Goal: Transaction & Acquisition: Purchase product/service

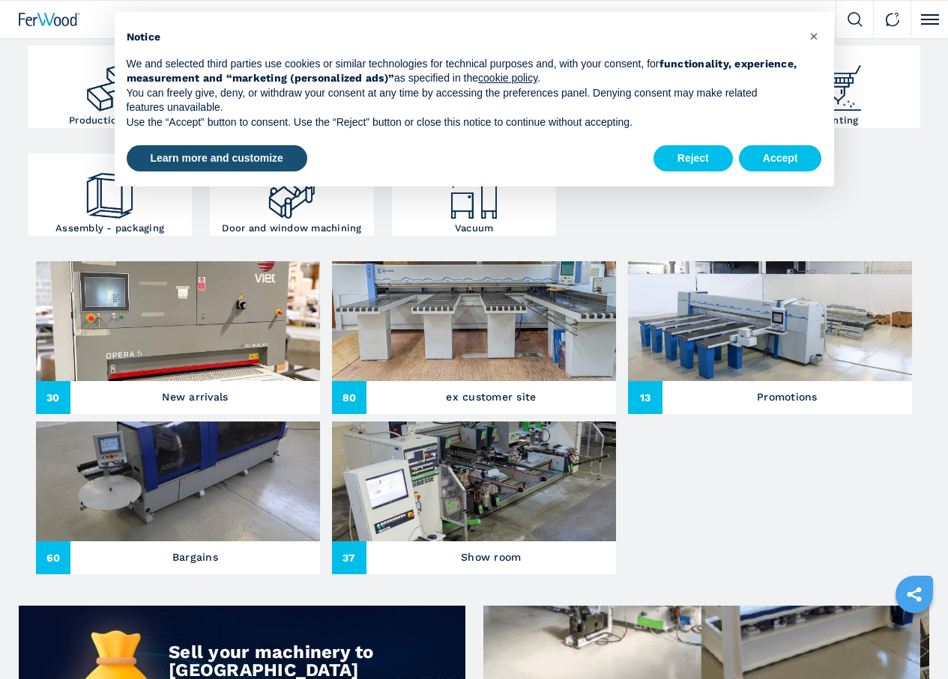
click at [332, 323] on img at bounding box center [474, 321] width 284 height 120
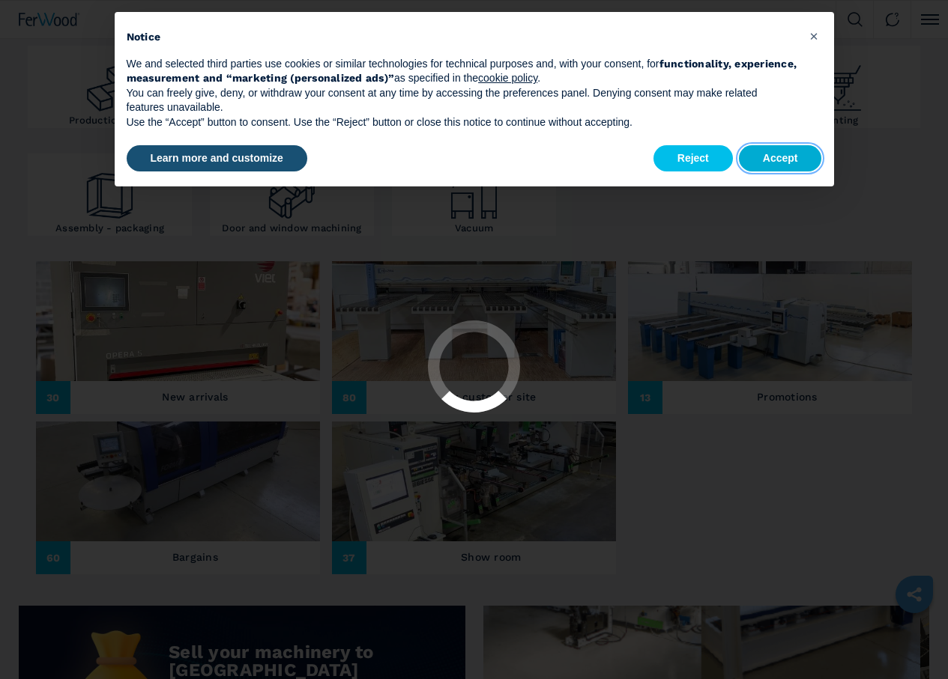
click at [776, 158] on button "Accept" at bounding box center [780, 158] width 83 height 27
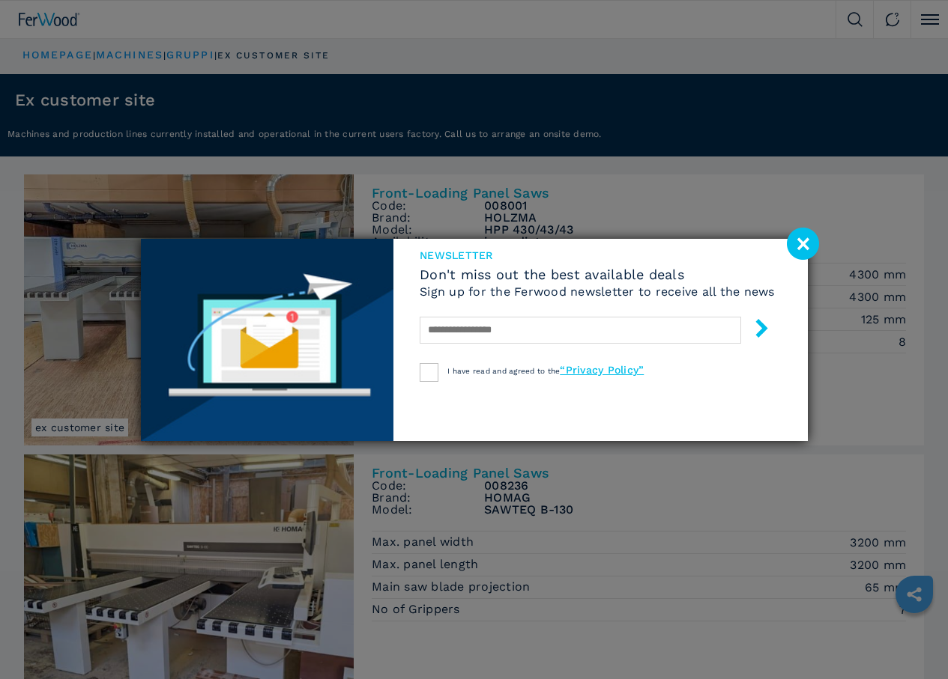
click at [797, 237] on image at bounding box center [803, 244] width 32 height 32
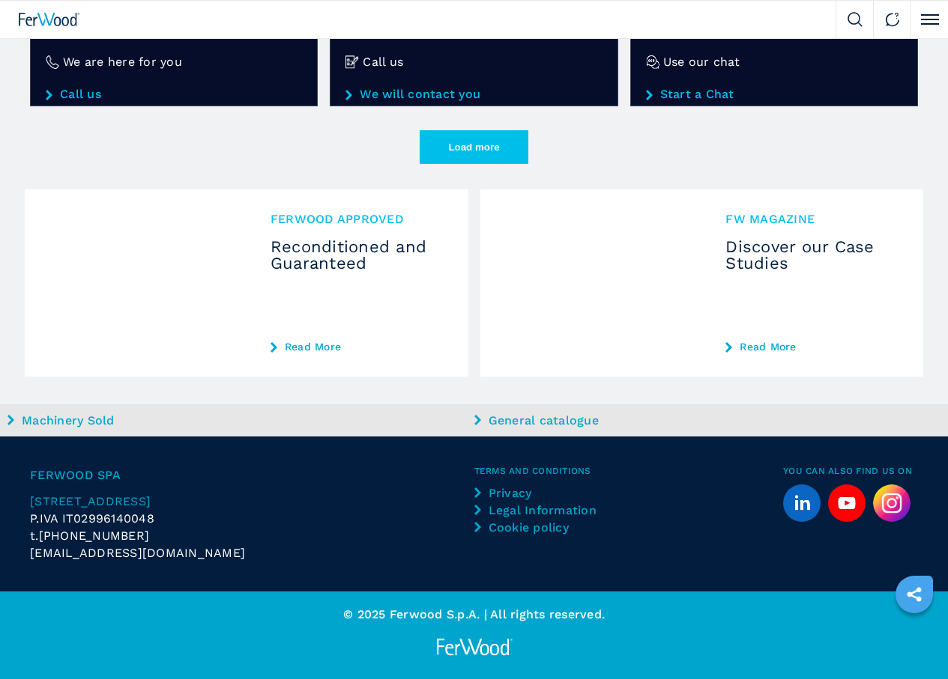
scroll to position [4345, 0]
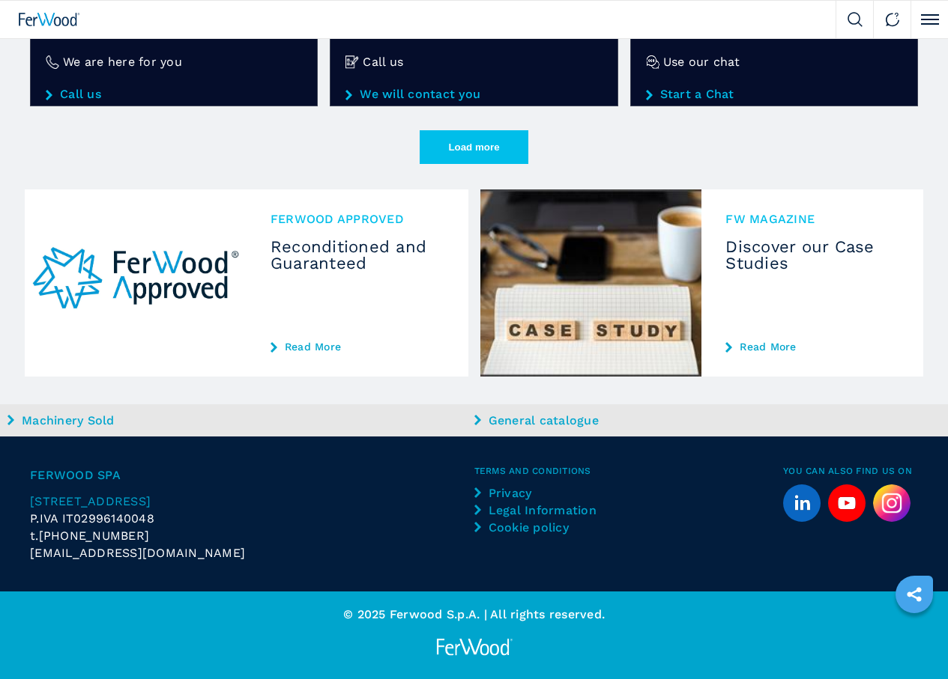
click at [0, 0] on li "Machines" at bounding box center [0, 0] width 0 height 0
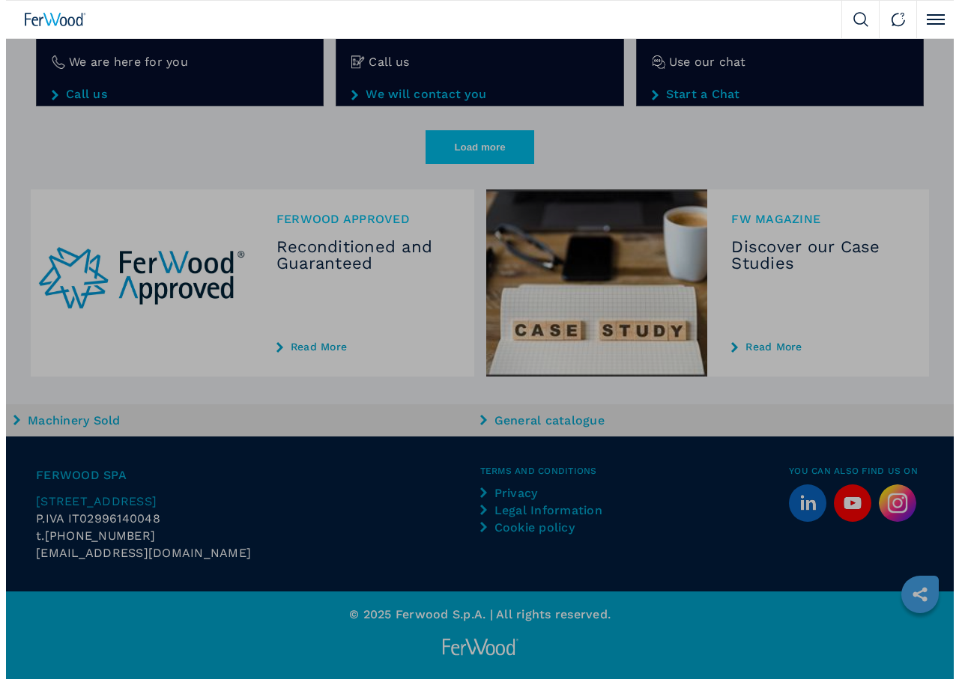
scroll to position [3353, 0]
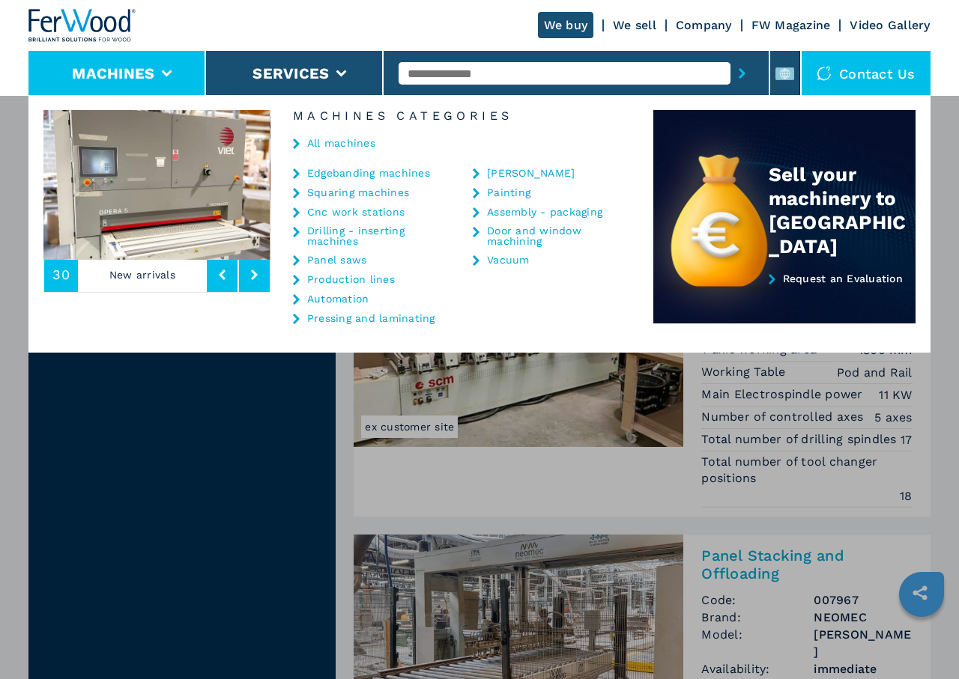
click at [348, 172] on link "Edgebanding machines" at bounding box center [368, 173] width 123 height 10
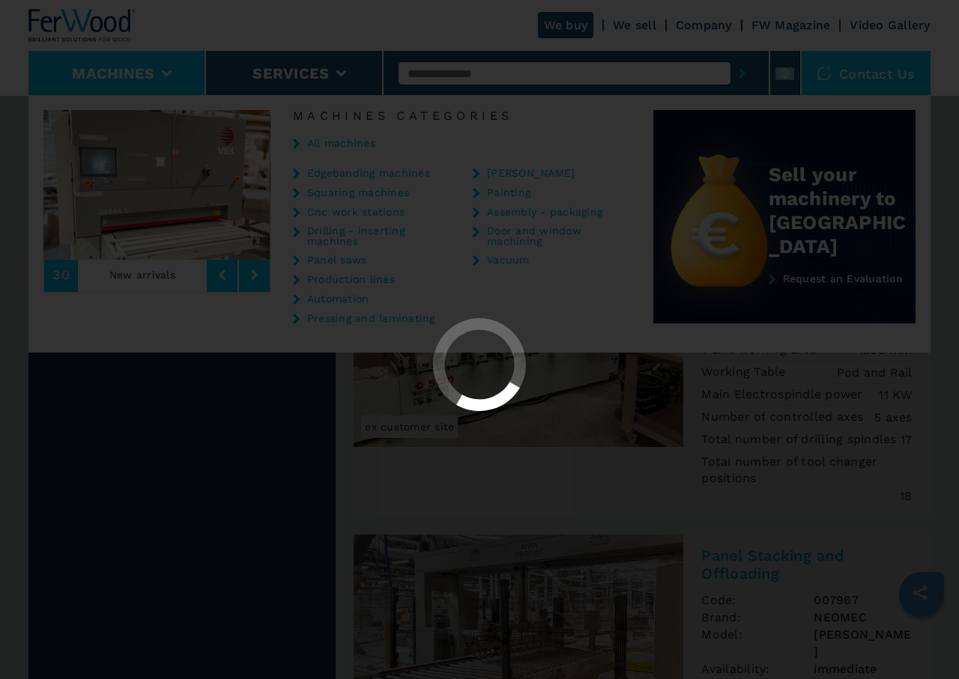
select select "**********"
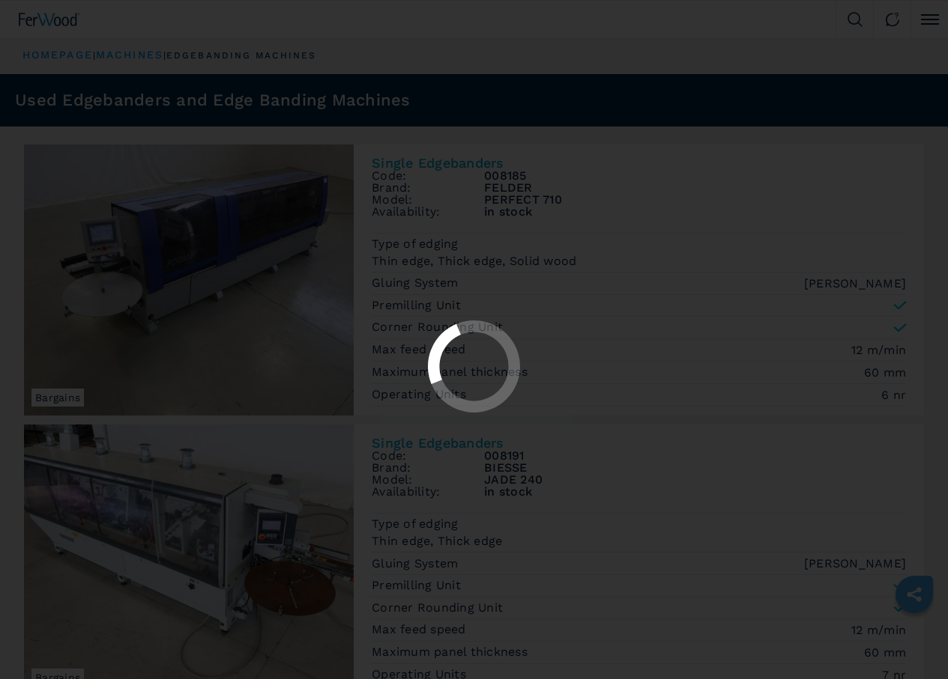
select select "**********"
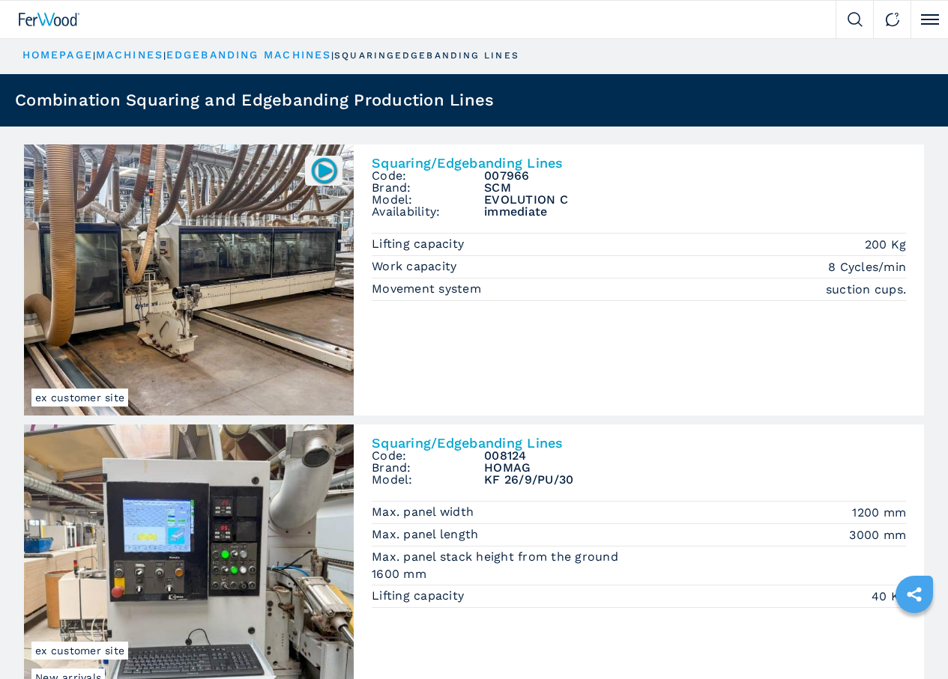
click at [0, 0] on div "Edgebander batch 1 8" at bounding box center [0, 0] width 0 height 0
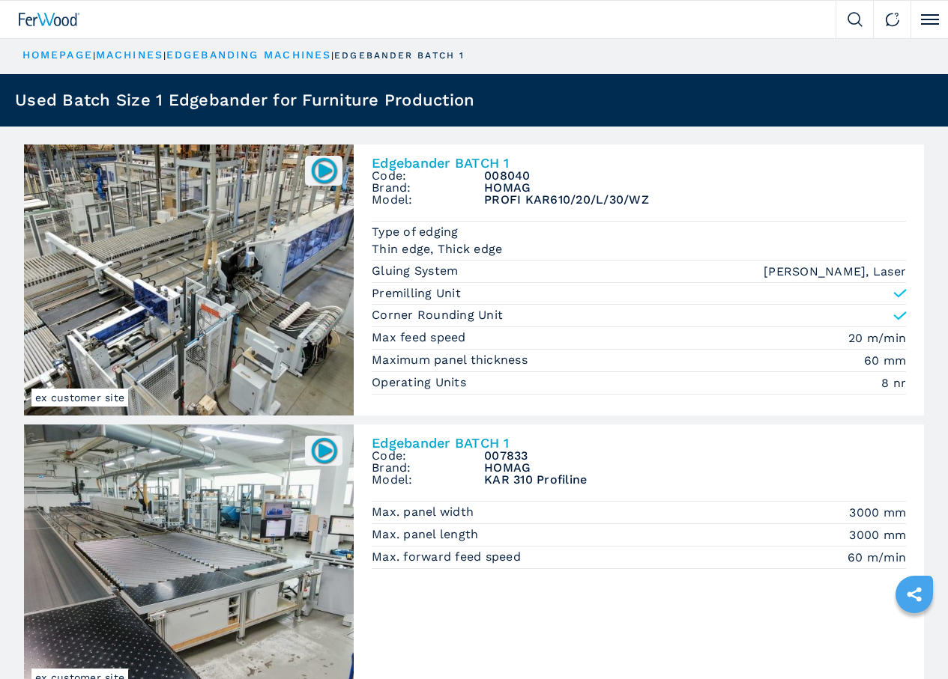
click at [0, 0] on span "Single edgebanders" at bounding box center [0, 0] width 0 height 0
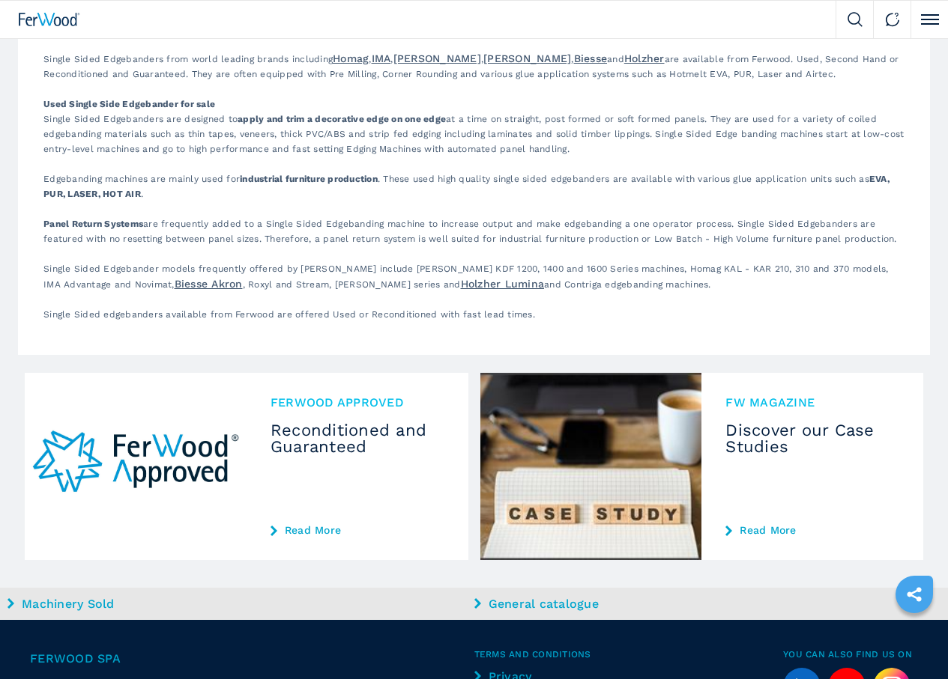
scroll to position [2475, 0]
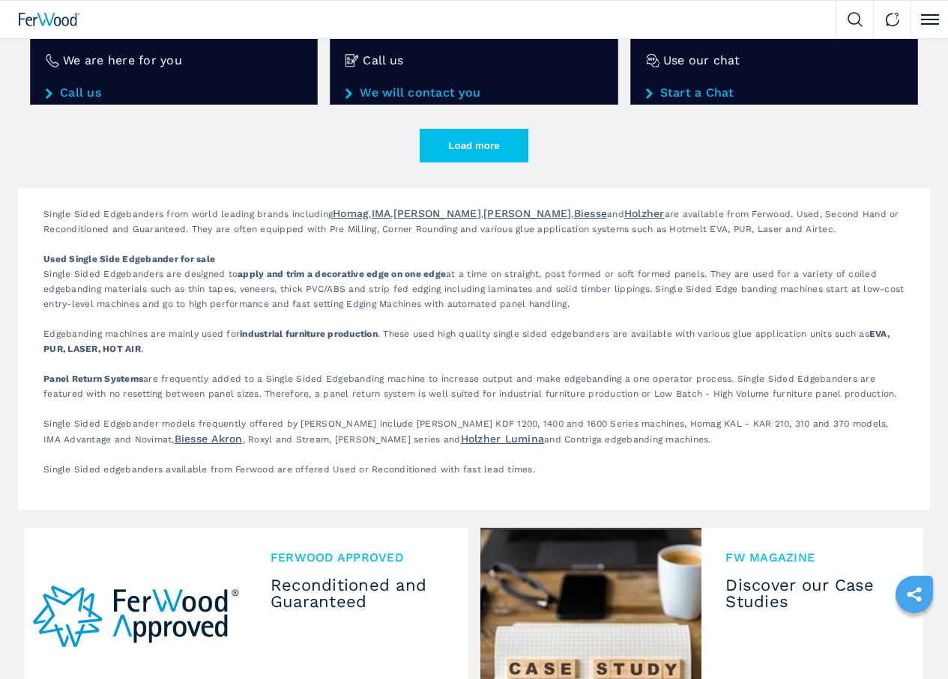
click at [0, 0] on img at bounding box center [0, 0] width 0 height 0
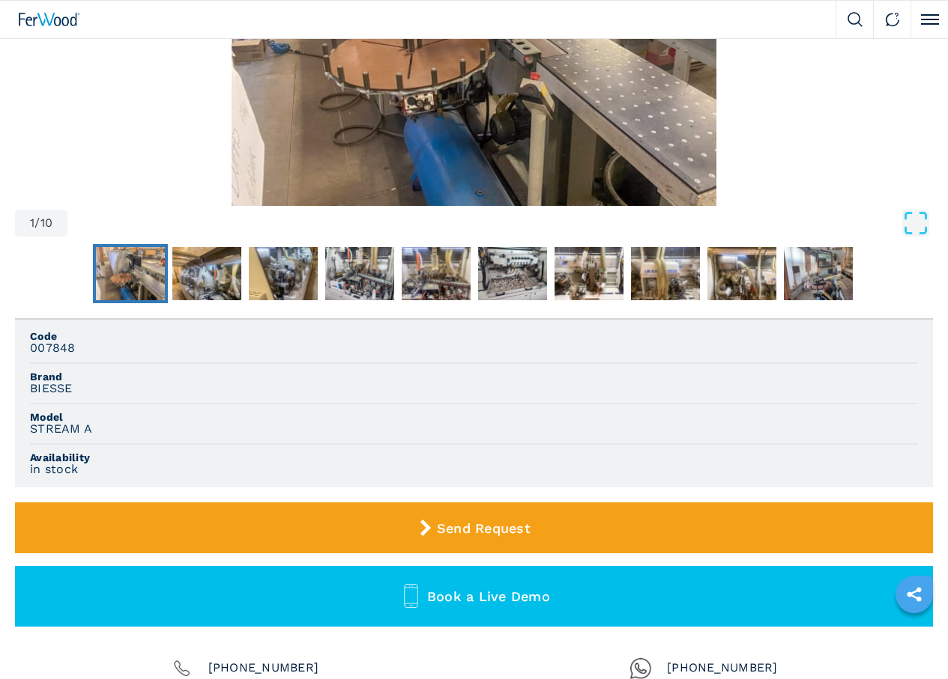
scroll to position [75, 0]
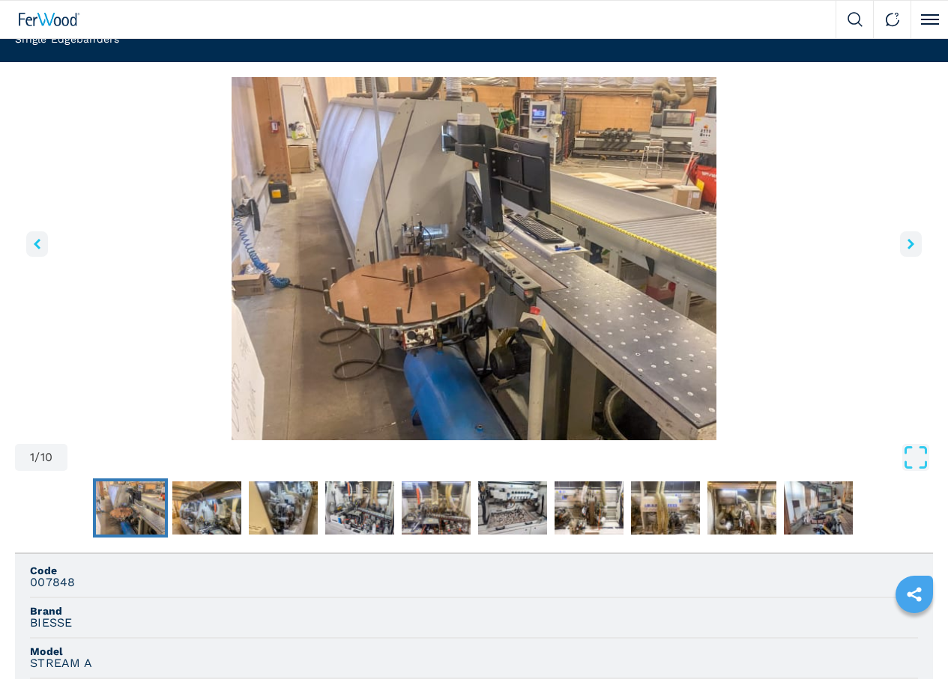
click at [907, 249] on icon "right-button" at bounding box center [910, 244] width 7 height 10
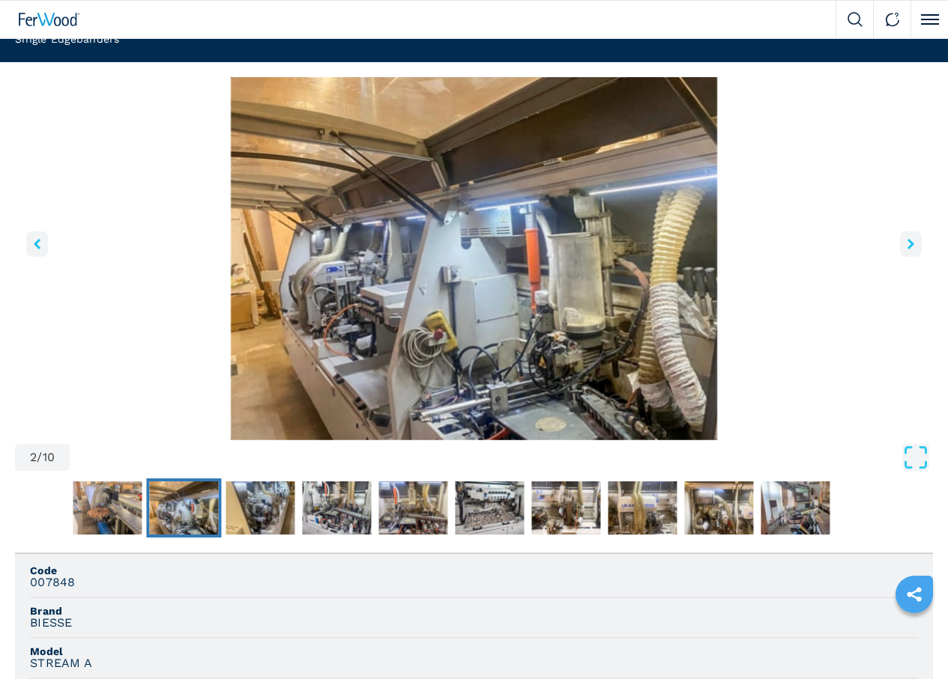
click at [907, 249] on icon "right-button" at bounding box center [910, 244] width 7 height 10
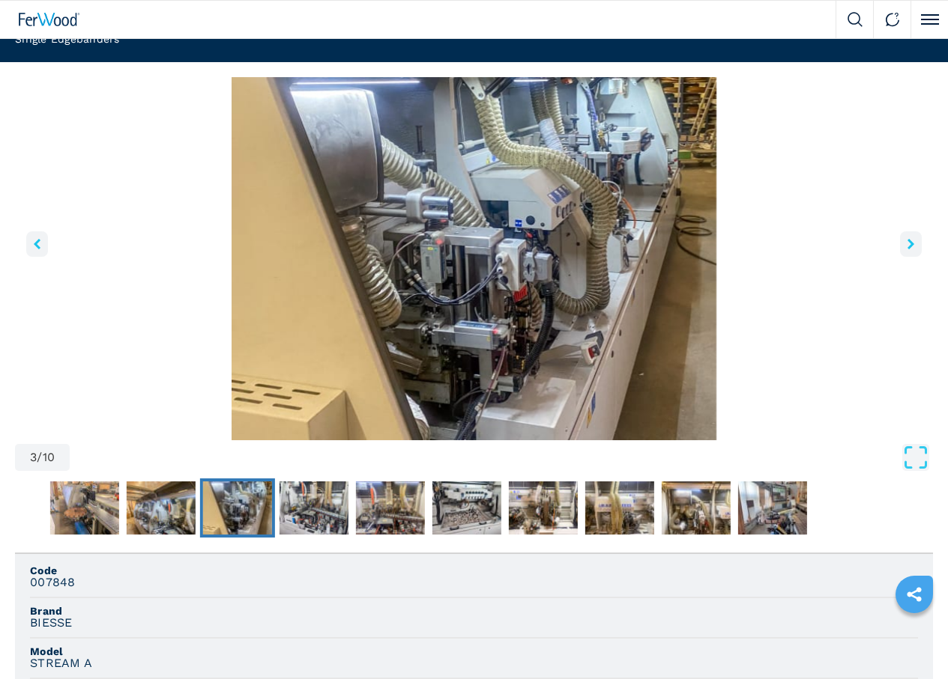
click at [907, 249] on icon "right-button" at bounding box center [910, 244] width 7 height 10
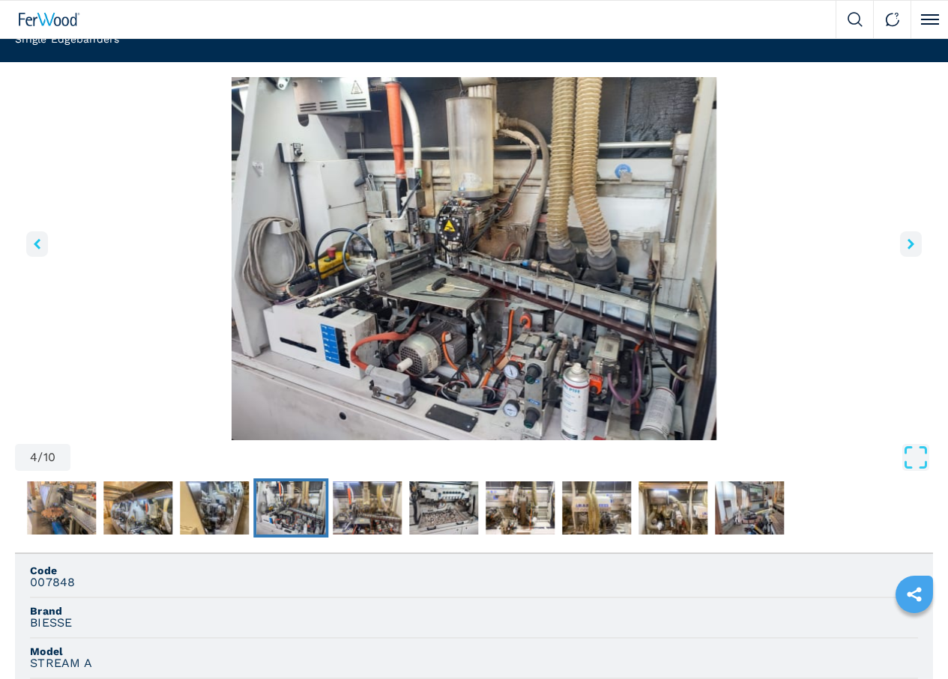
click at [907, 249] on icon "right-button" at bounding box center [910, 244] width 7 height 10
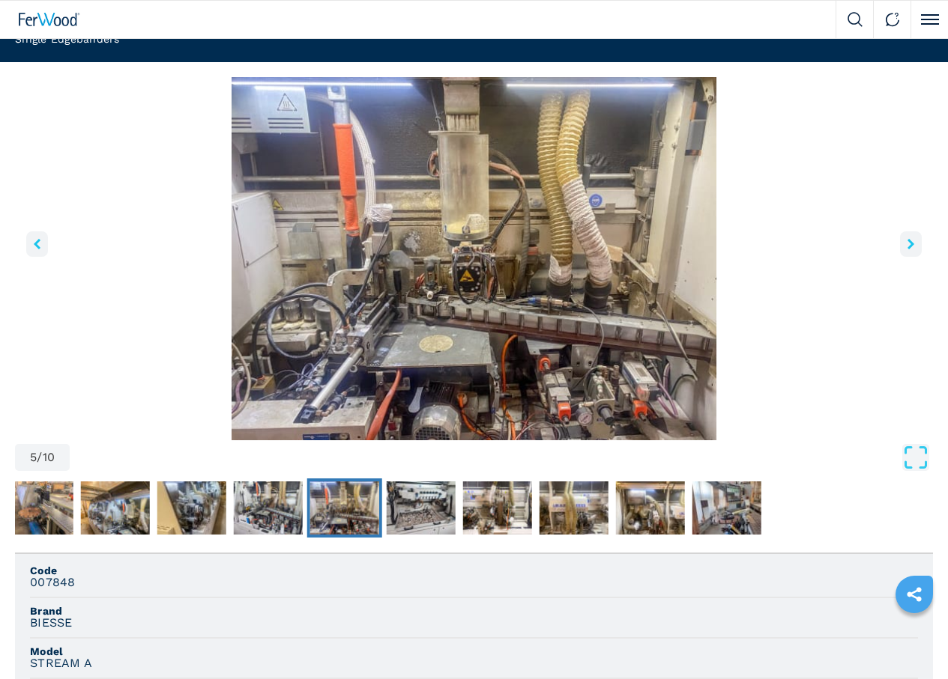
click at [907, 249] on icon "right-button" at bounding box center [910, 244] width 7 height 10
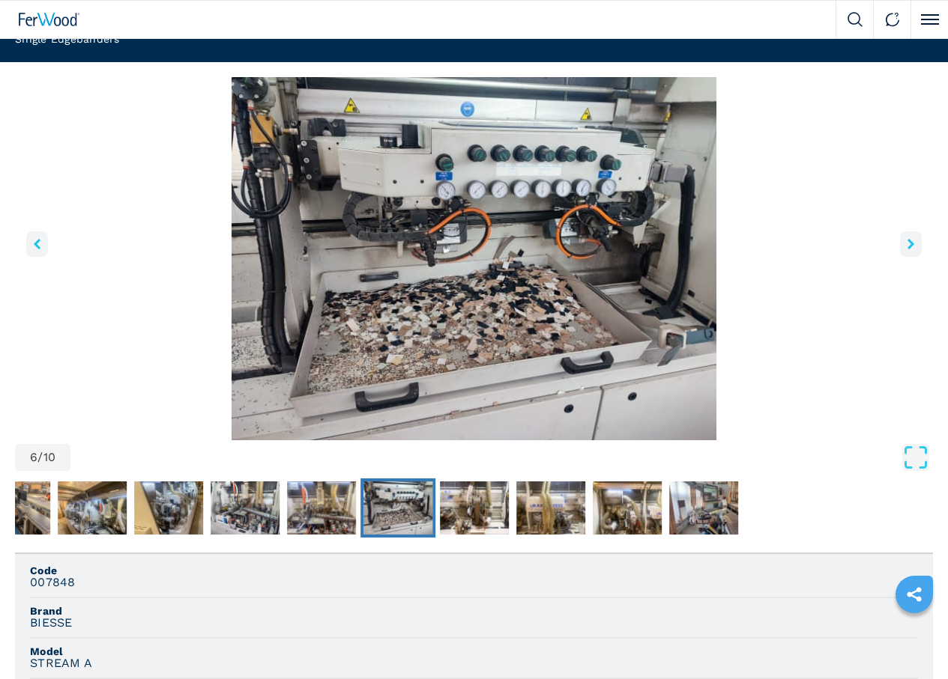
click at [907, 249] on icon "right-button" at bounding box center [910, 244] width 7 height 10
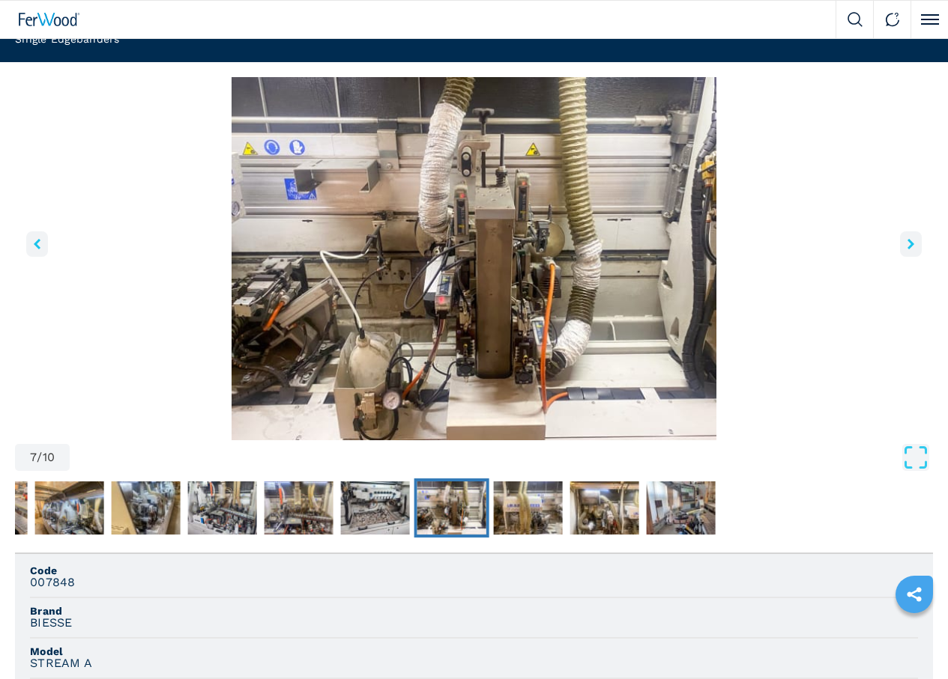
click at [907, 249] on icon "right-button" at bounding box center [910, 244] width 7 height 10
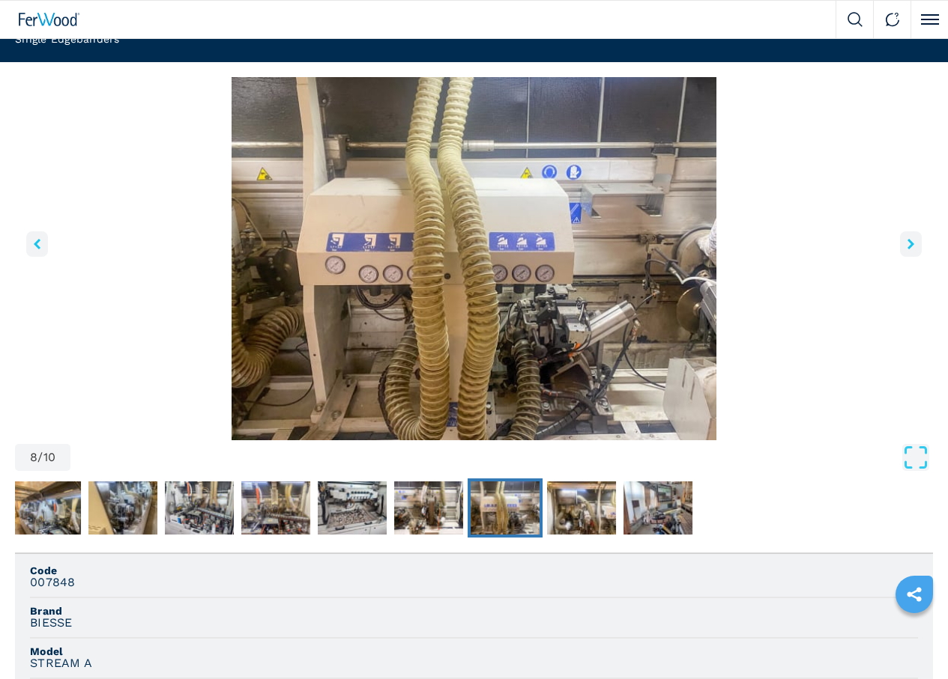
click at [907, 249] on icon "right-button" at bounding box center [910, 244] width 7 height 10
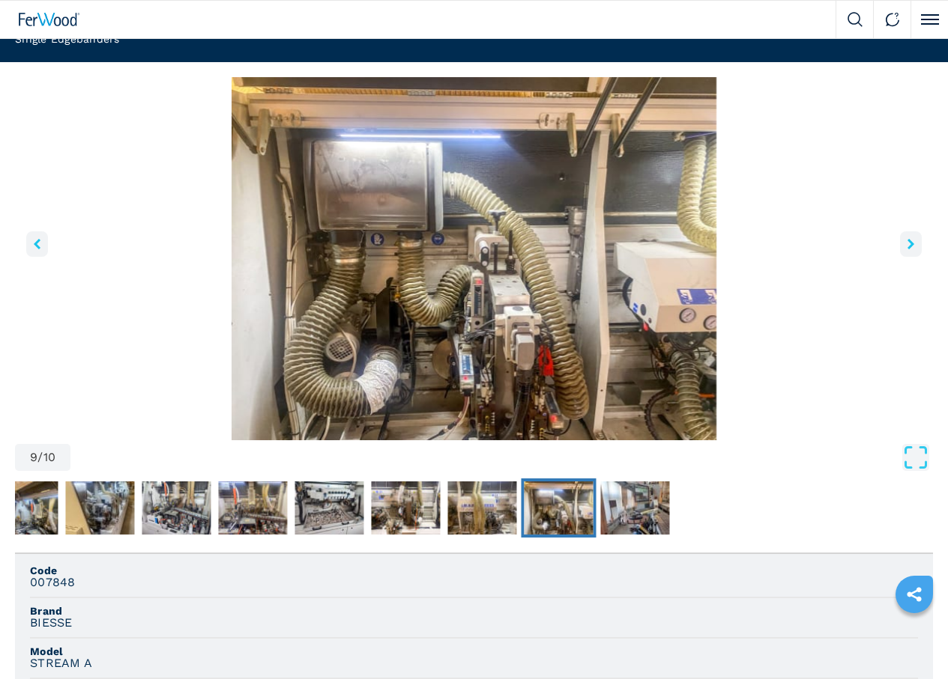
click at [907, 249] on icon "right-button" at bounding box center [910, 244] width 7 height 10
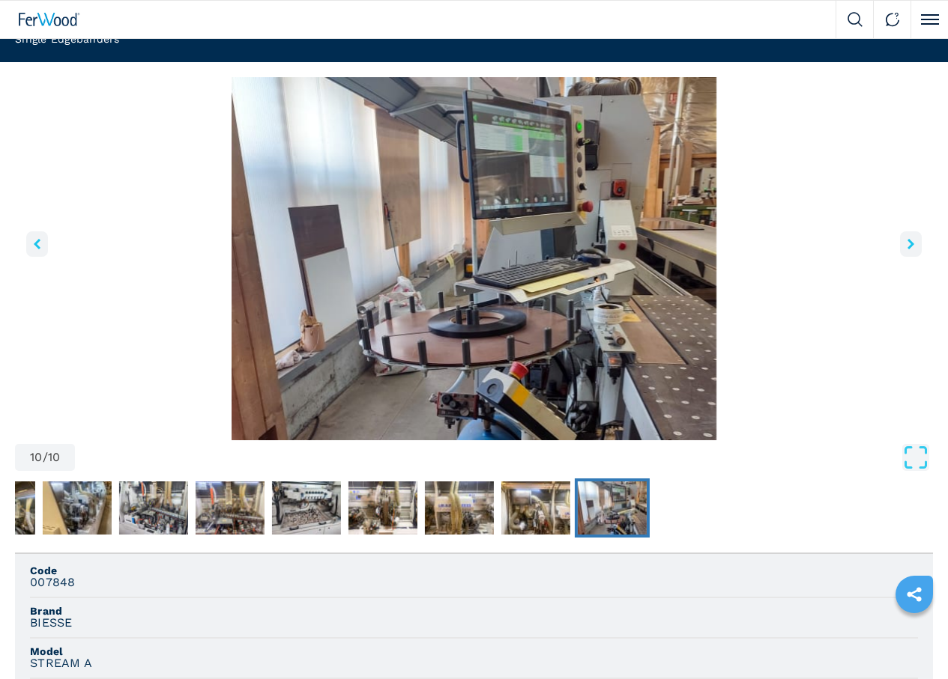
click at [907, 249] on icon "right-button" at bounding box center [910, 244] width 7 height 10
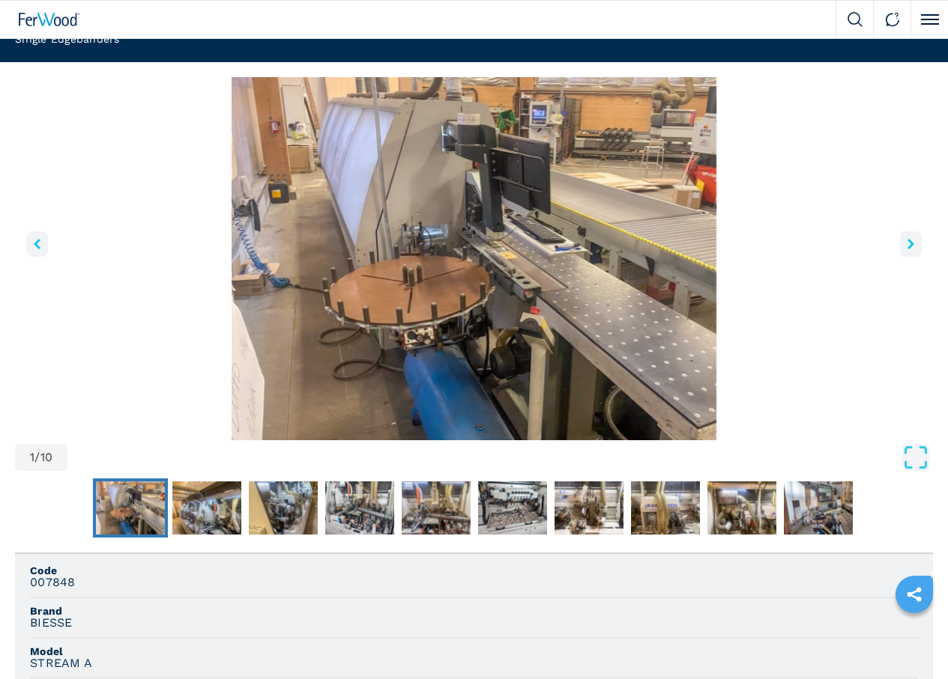
click at [907, 249] on icon "right-button" at bounding box center [910, 244] width 7 height 10
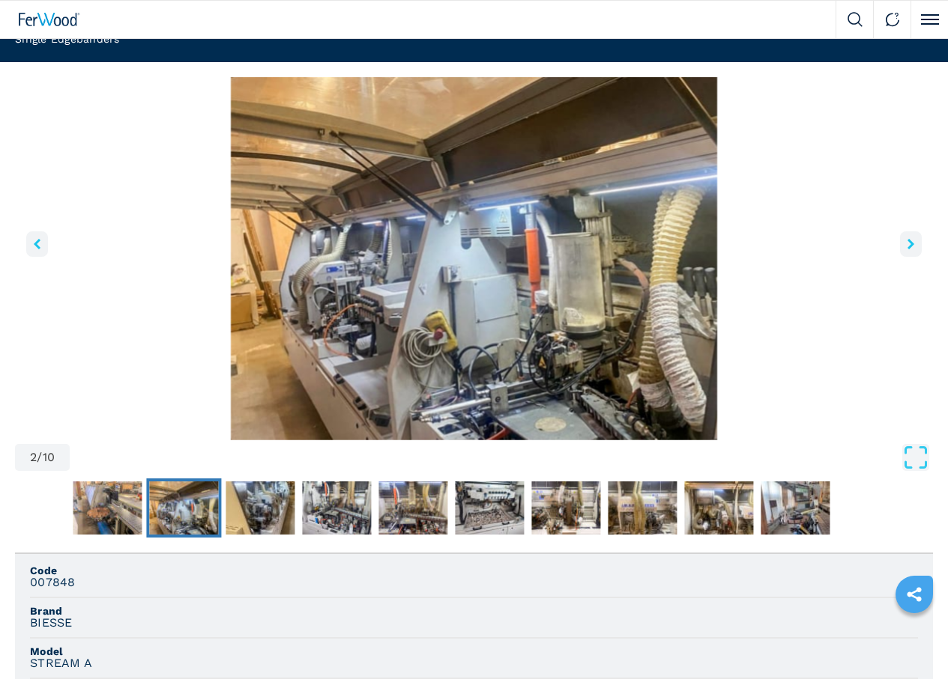
click at [907, 249] on icon "right-button" at bounding box center [910, 244] width 7 height 10
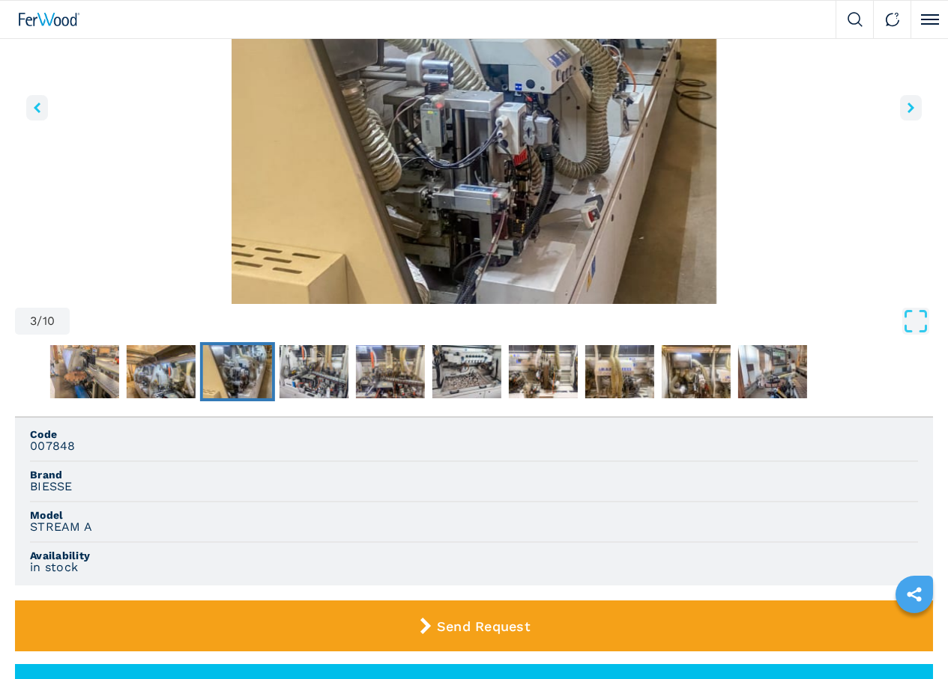
scroll to position [0, 0]
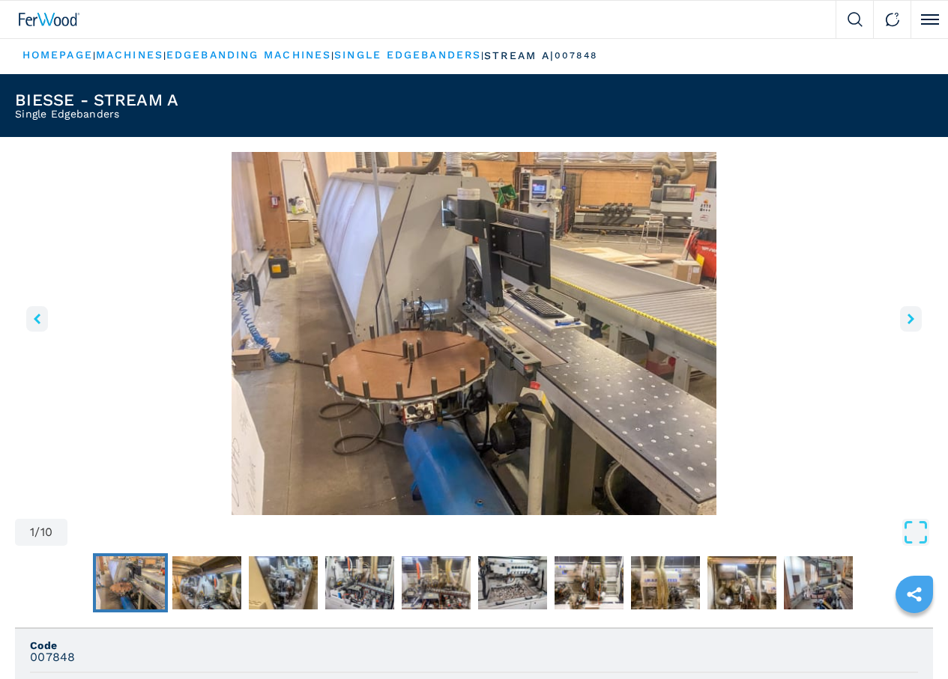
select select "**********"
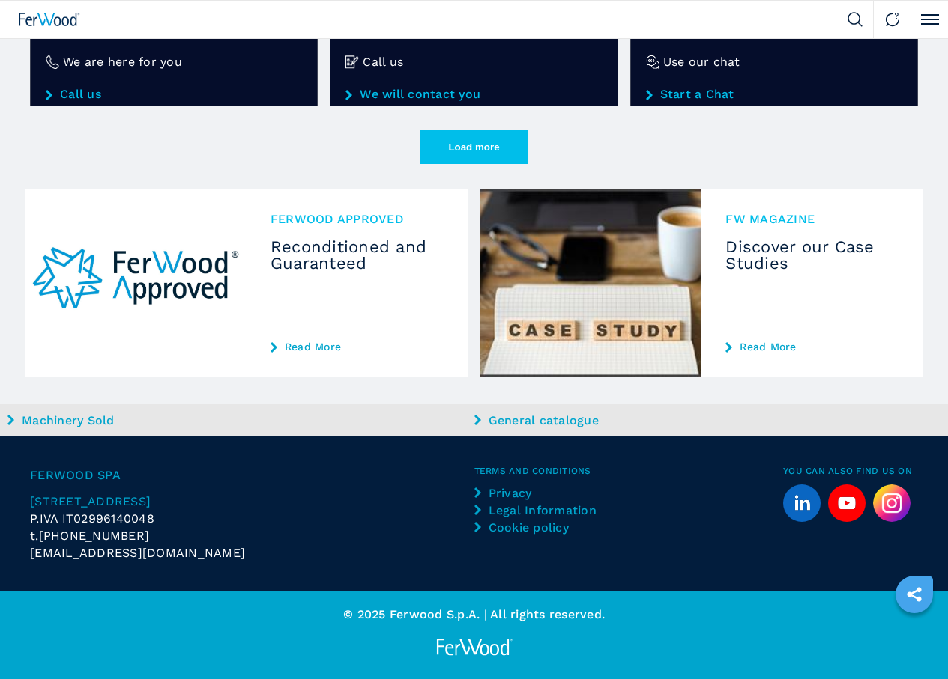
scroll to position [3018, 0]
select select "**********"
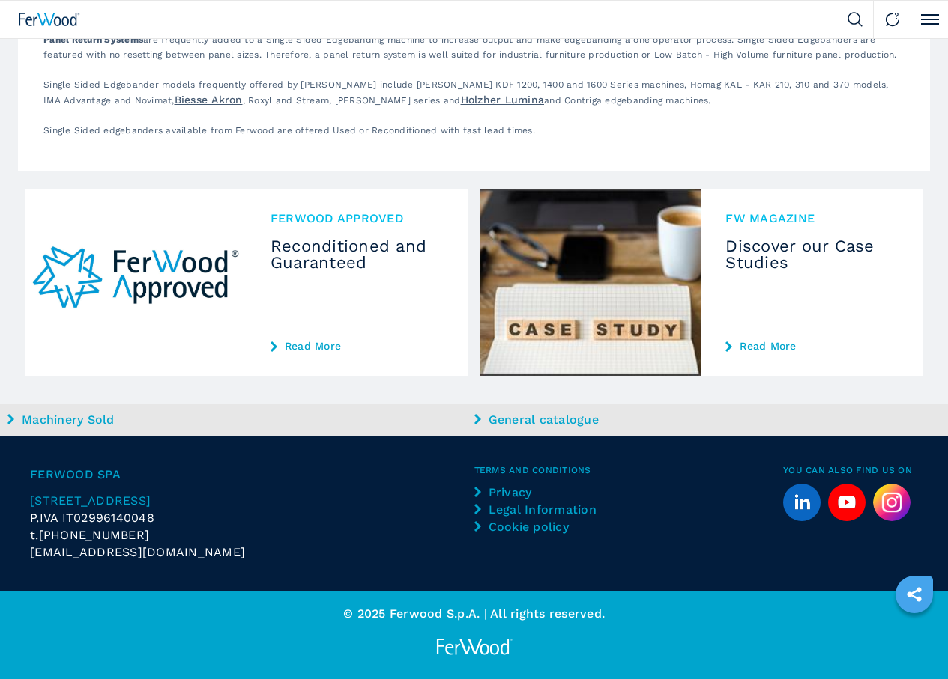
scroll to position [4331, 0]
click at [0, 0] on span "2" at bounding box center [0, 0] width 0 height 0
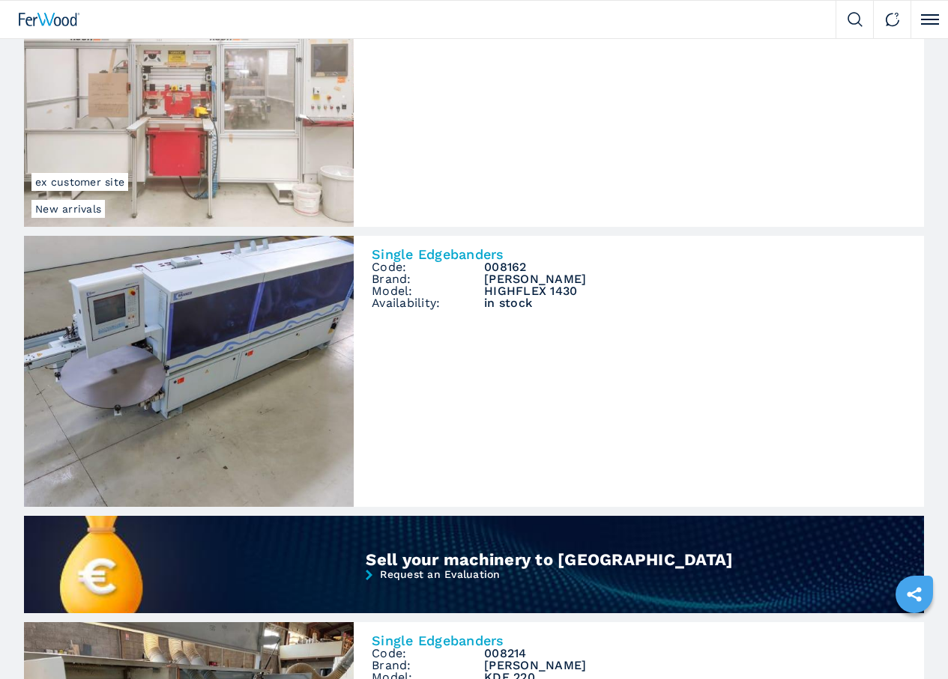
scroll to position [1124, 0]
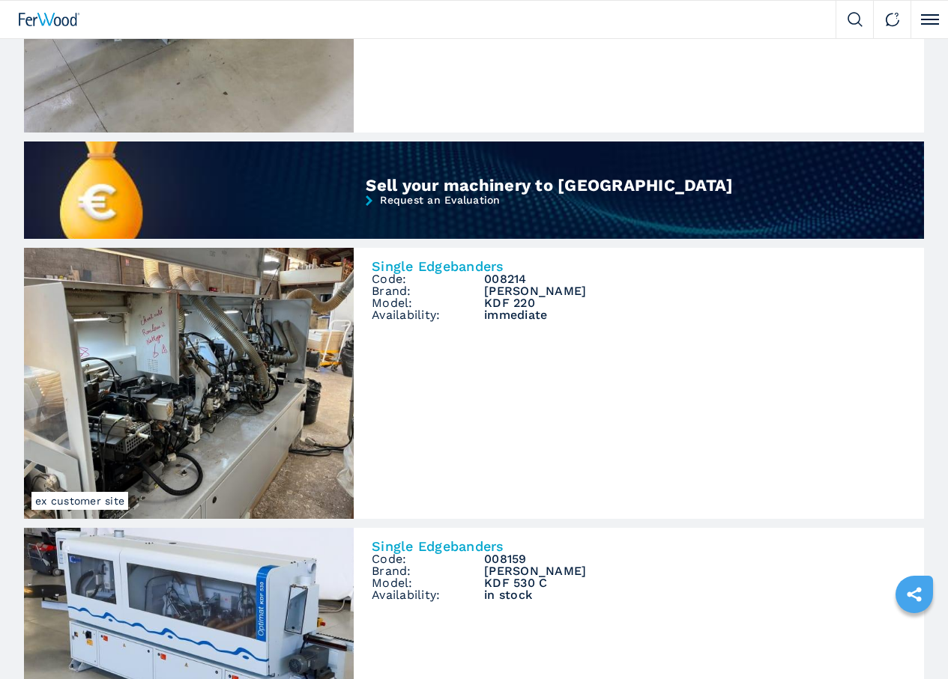
click at [0, 0] on img at bounding box center [0, 0] width 0 height 0
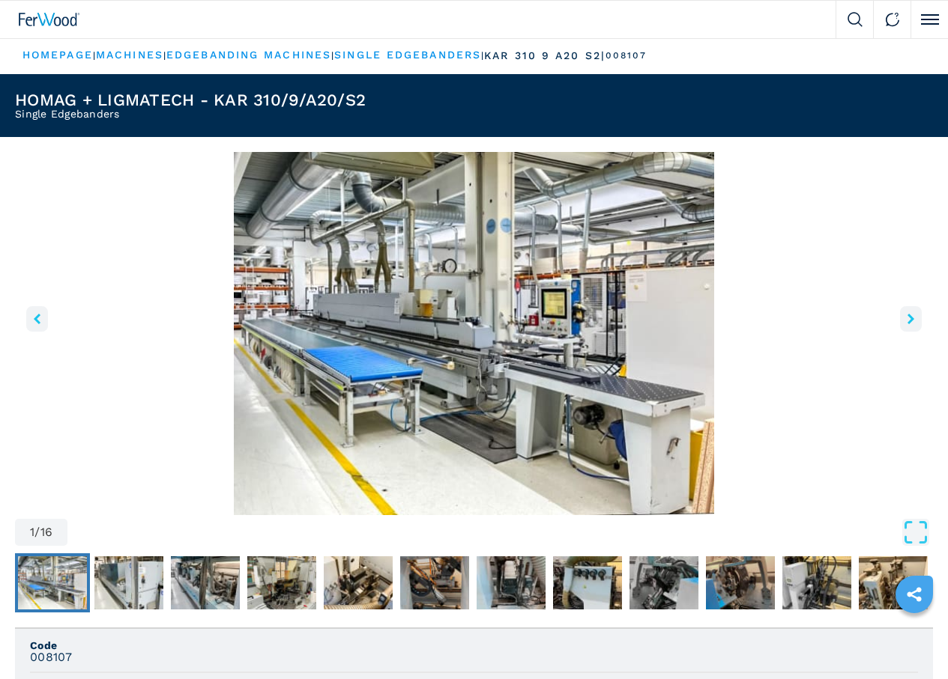
click at [374, 381] on img "Go to Slide 1" at bounding box center [474, 333] width 918 height 363
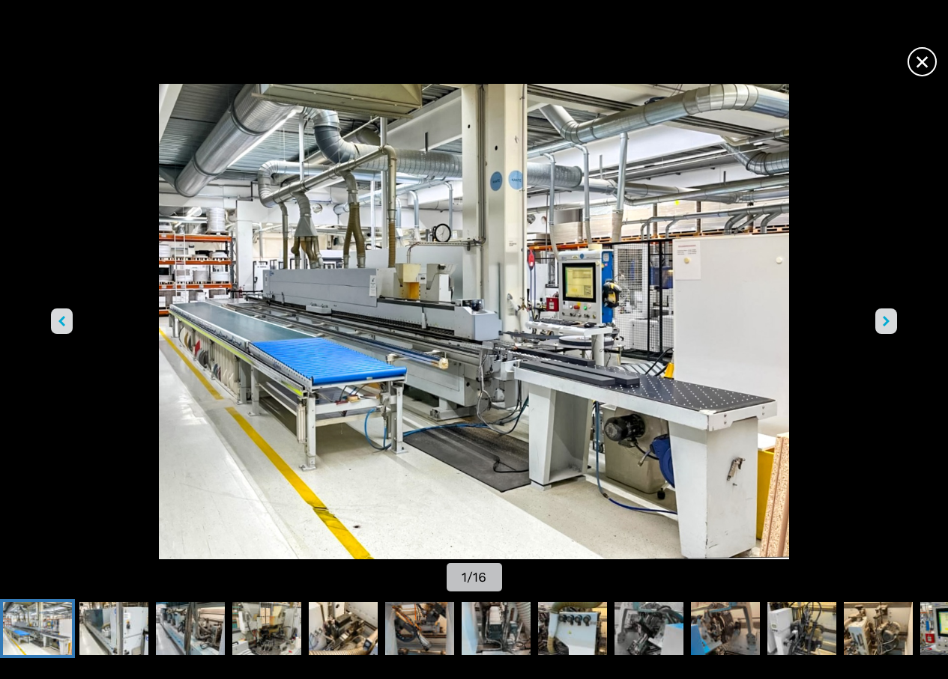
click at [882, 316] on icon "right-button" at bounding box center [885, 321] width 7 height 10
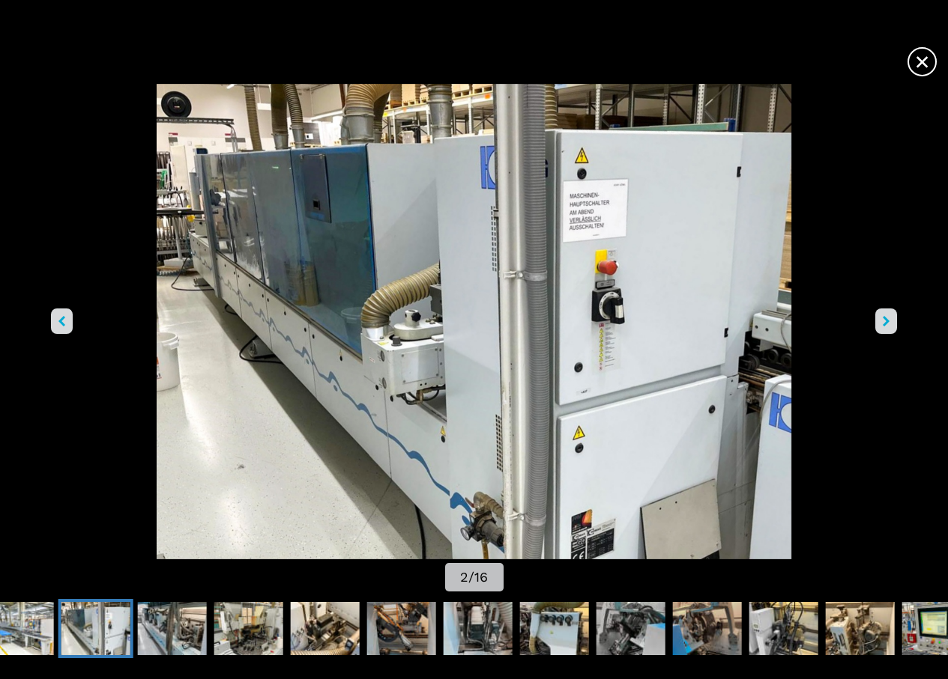
click at [882, 316] on icon "right-button" at bounding box center [885, 321] width 7 height 10
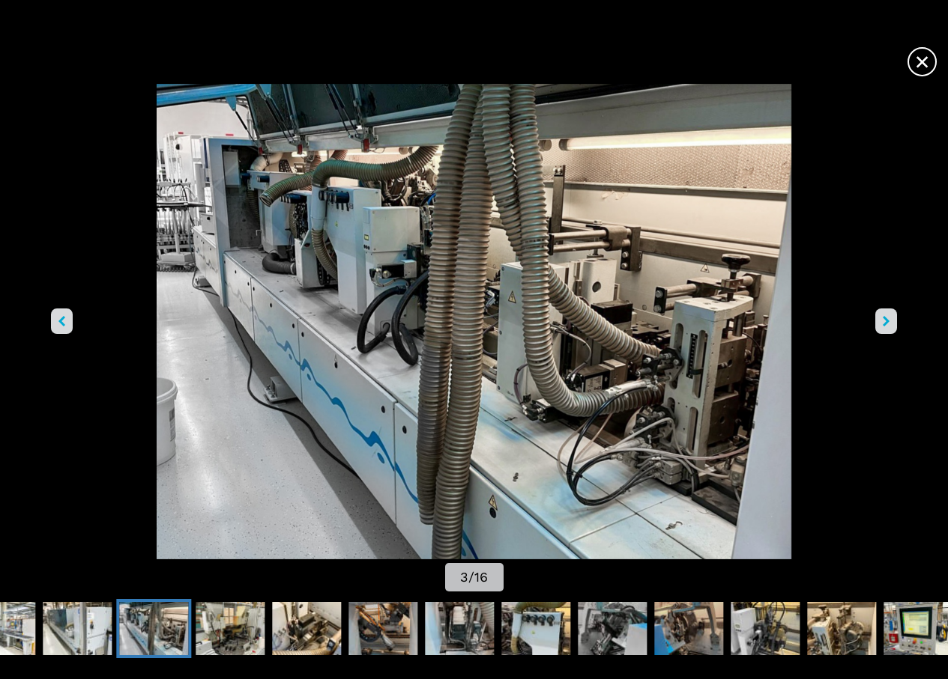
click at [882, 316] on icon "right-button" at bounding box center [885, 321] width 7 height 10
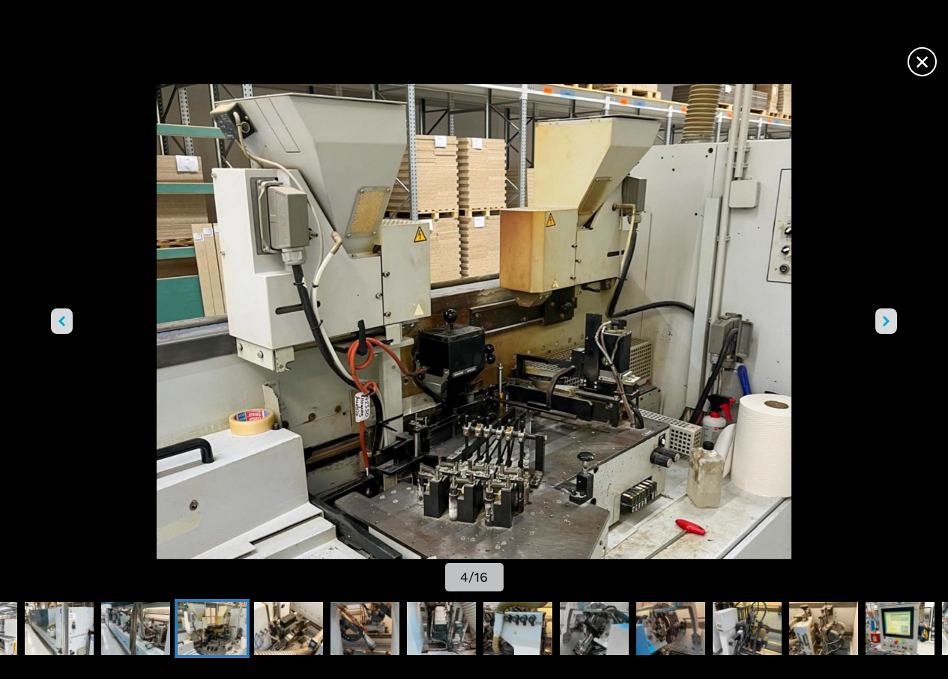
click at [882, 316] on icon "right-button" at bounding box center [885, 321] width 7 height 10
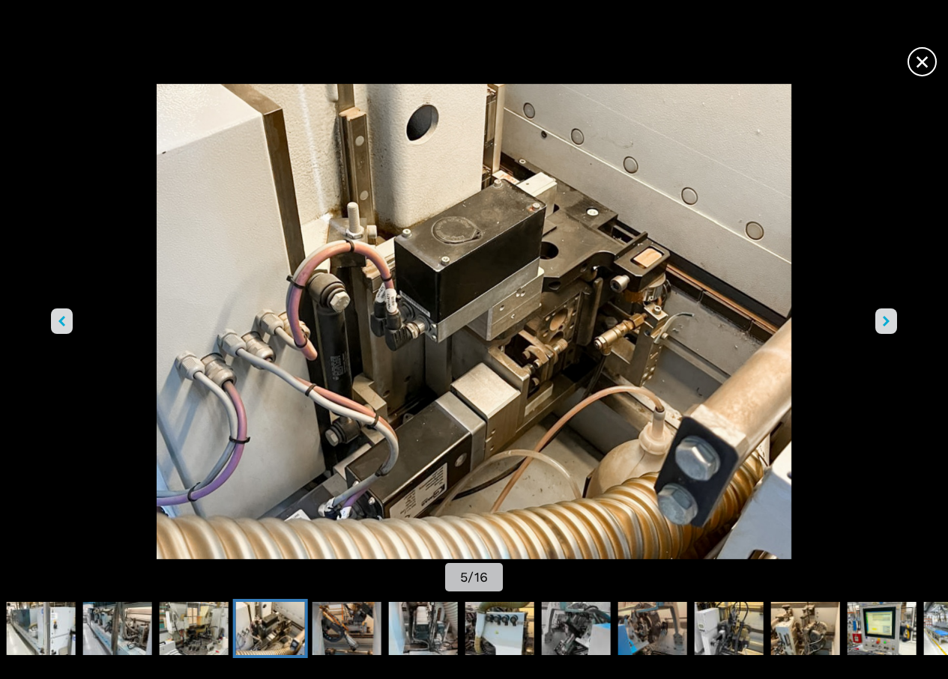
click at [882, 316] on icon "right-button" at bounding box center [885, 321] width 7 height 10
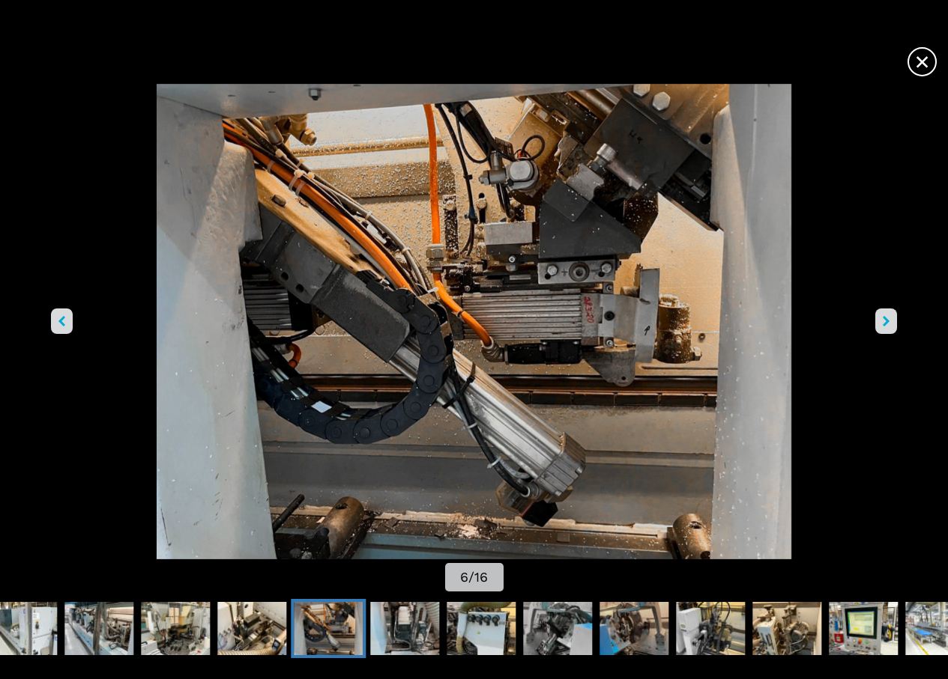
click at [882, 316] on icon "right-button" at bounding box center [885, 321] width 7 height 10
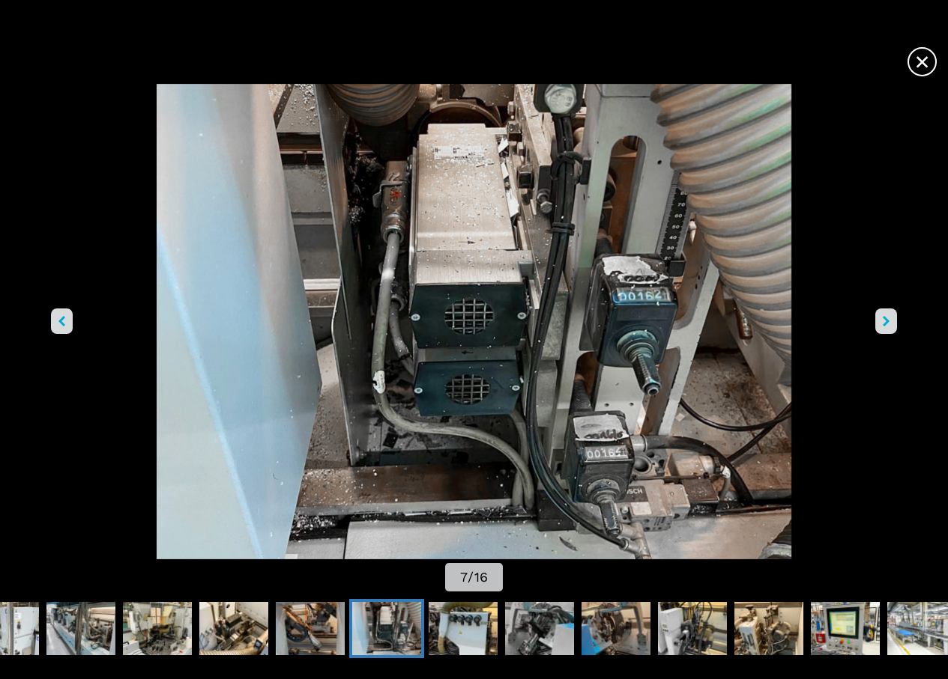
click at [882, 316] on icon "right-button" at bounding box center [885, 321] width 7 height 10
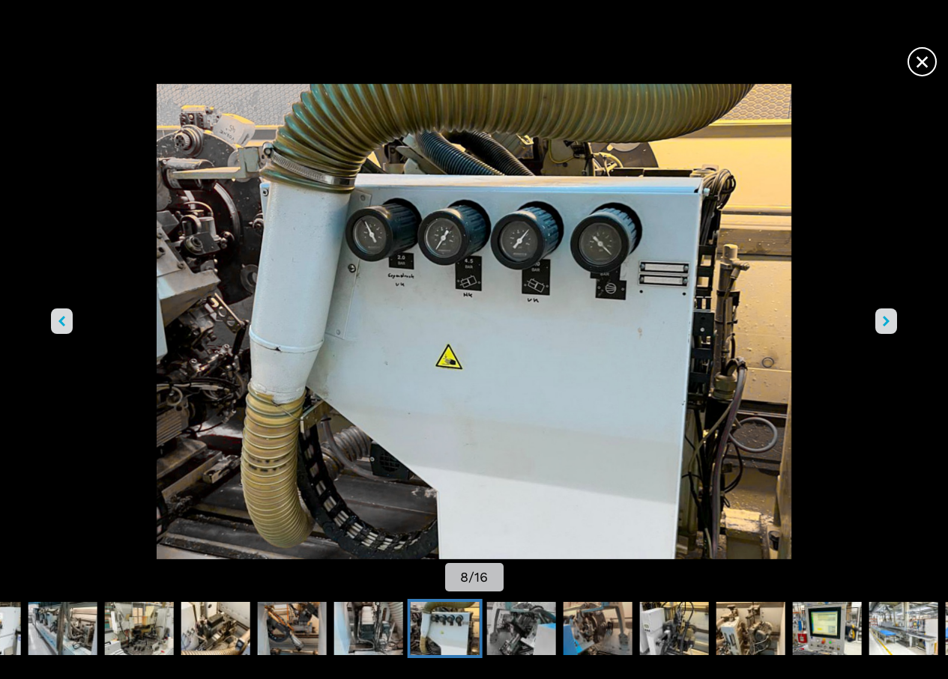
click at [882, 316] on icon "right-button" at bounding box center [885, 321] width 7 height 10
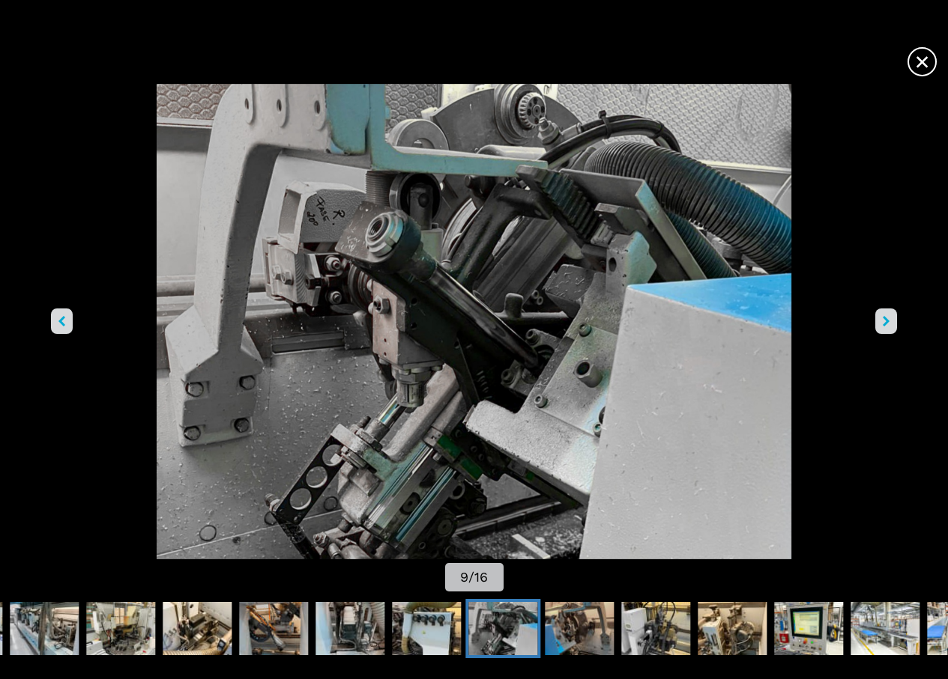
click at [882, 316] on icon "right-button" at bounding box center [885, 321] width 7 height 10
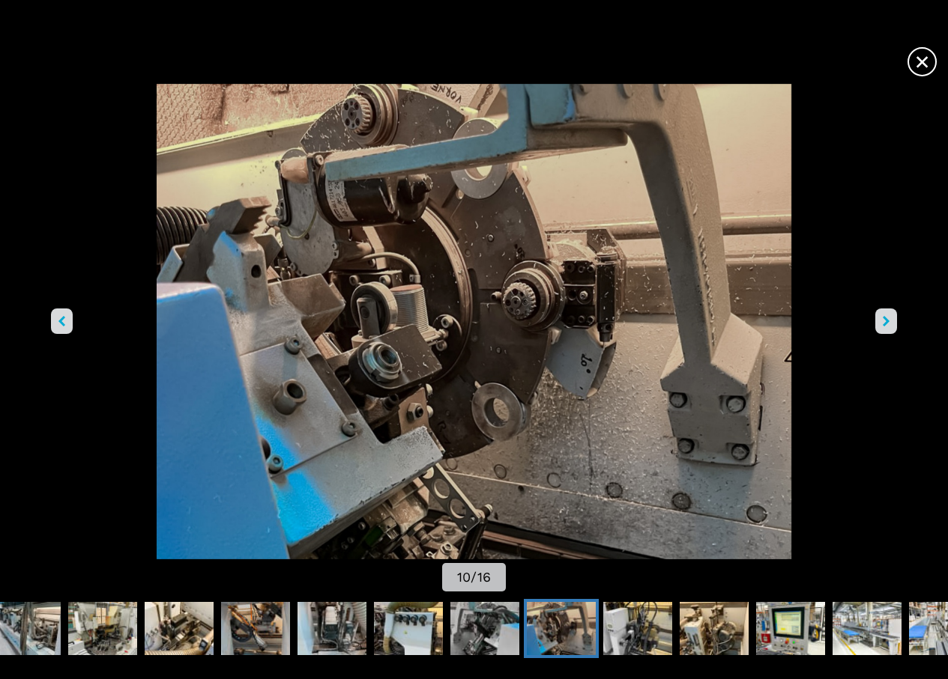
click at [882, 316] on icon "right-button" at bounding box center [885, 321] width 7 height 10
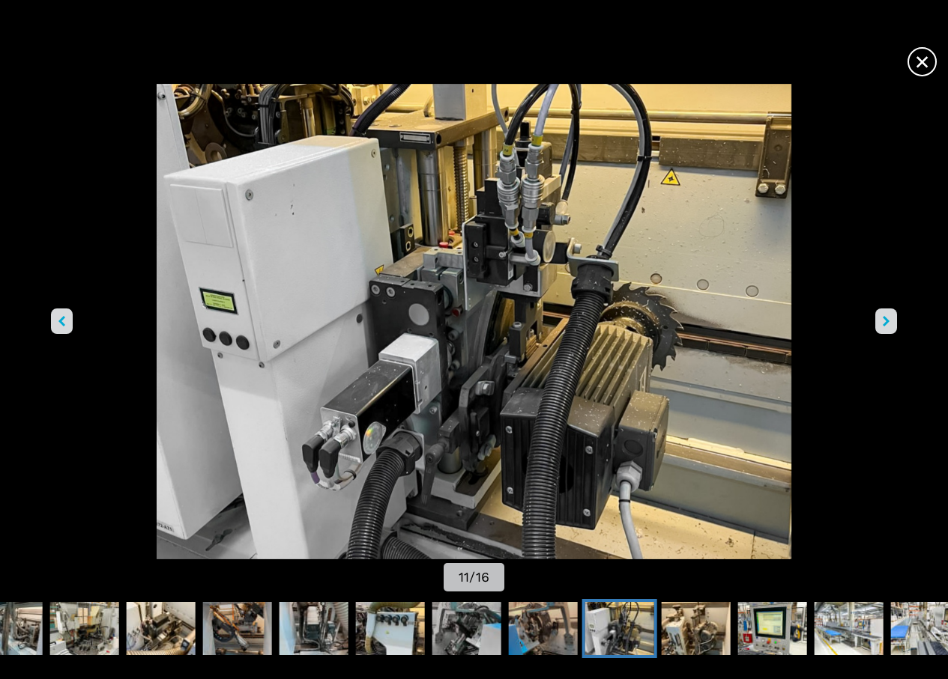
click at [882, 316] on icon "right-button" at bounding box center [885, 321] width 7 height 10
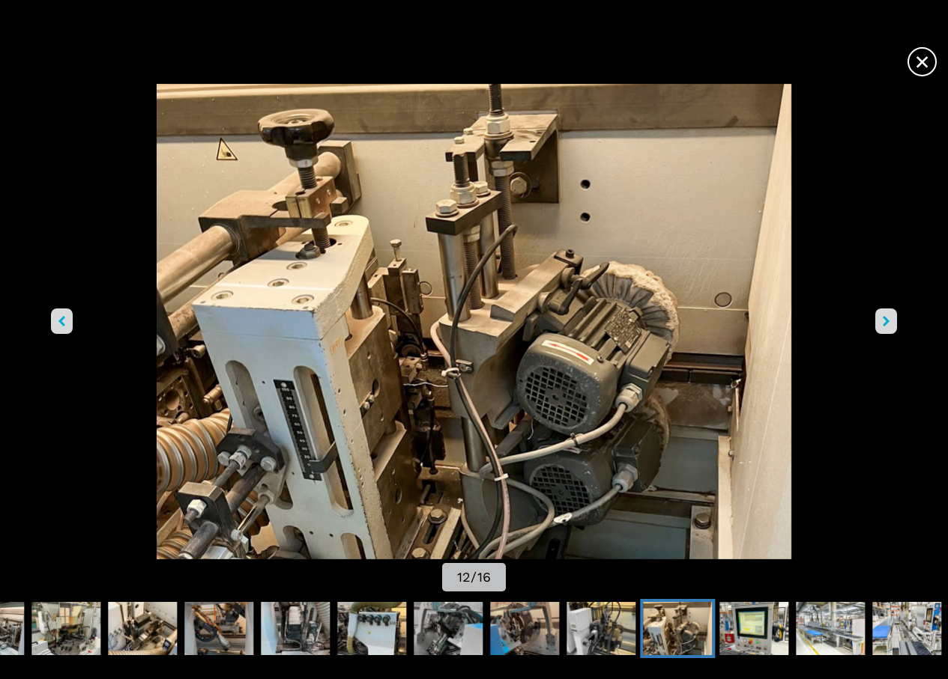
click at [882, 316] on icon "right-button" at bounding box center [885, 321] width 7 height 10
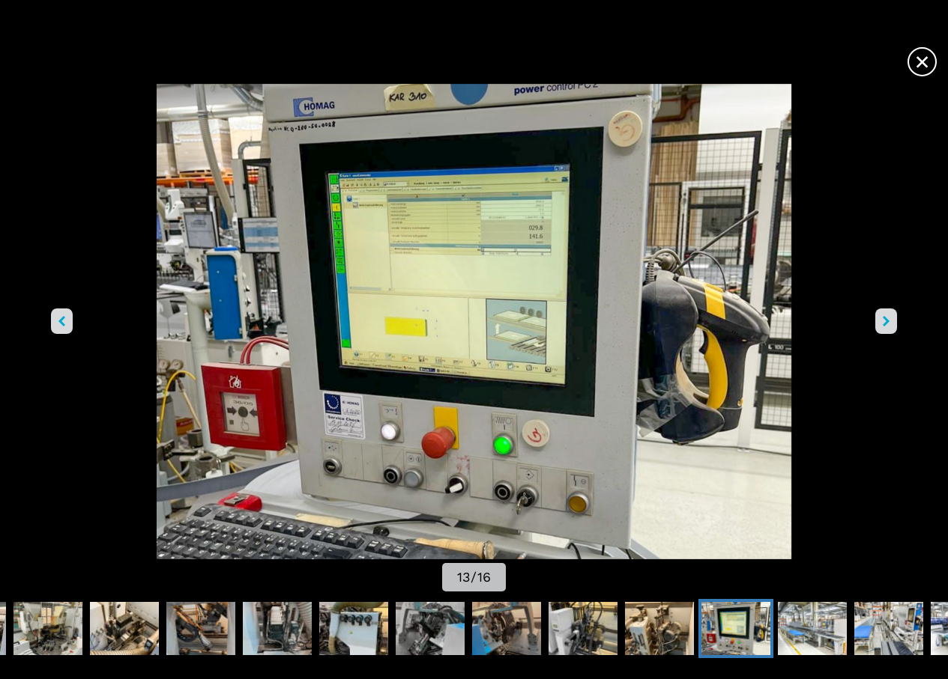
click at [882, 316] on icon "right-button" at bounding box center [885, 321] width 7 height 10
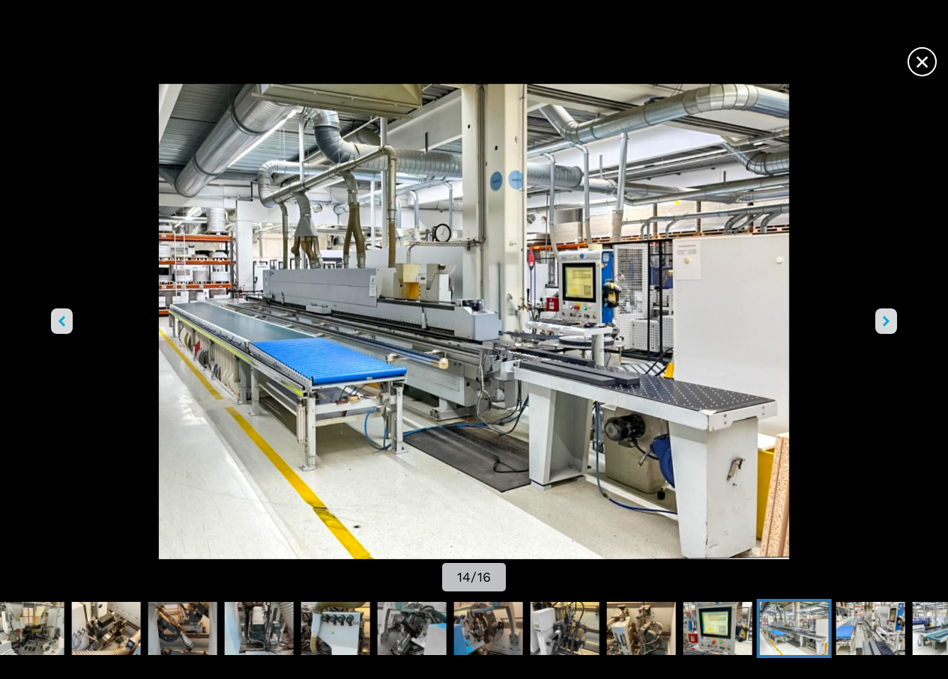
click at [909, 64] on span "×" at bounding box center [922, 59] width 26 height 26
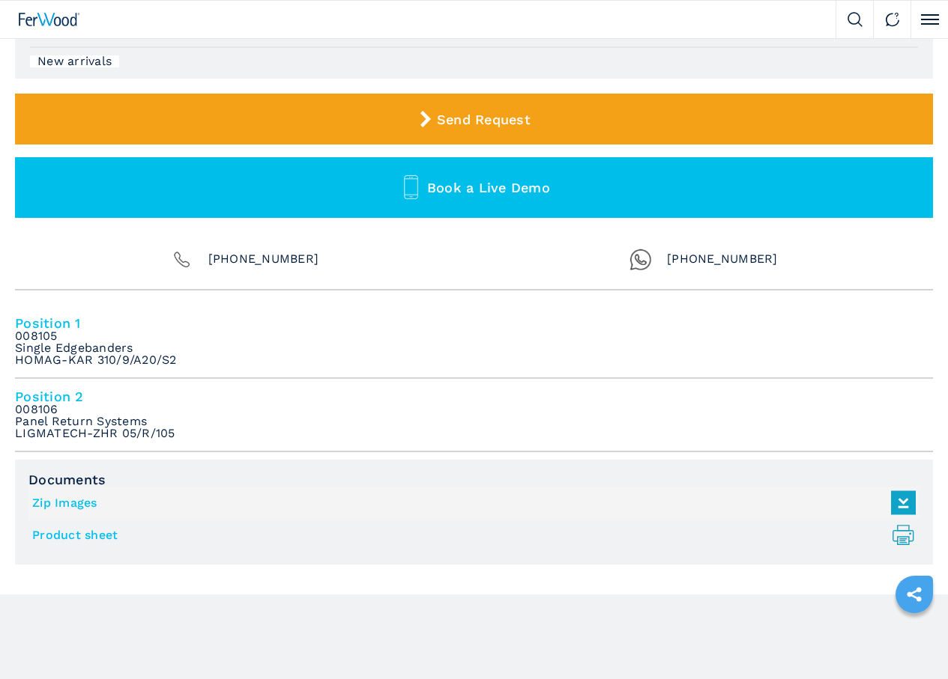
scroll to position [749, 0]
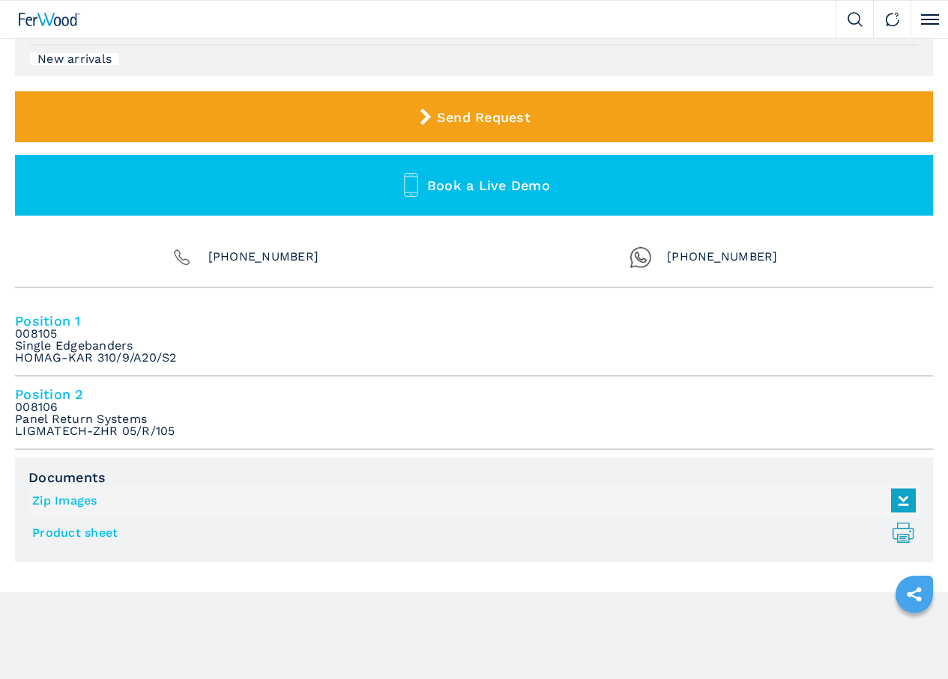
click at [0, 0] on button "Discover More" at bounding box center [0, 0] width 0 height 0
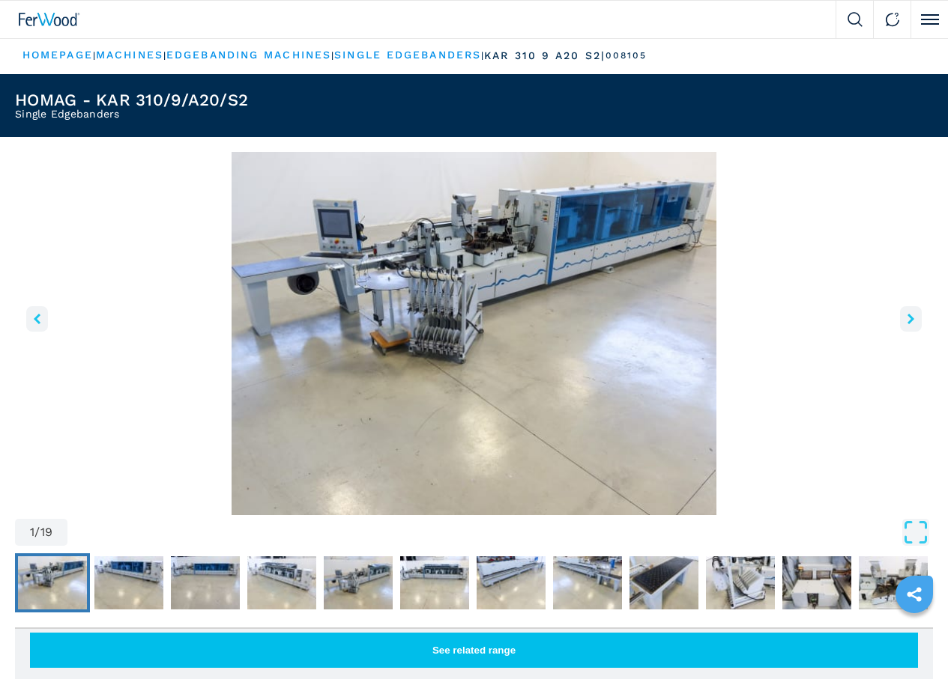
click at [907, 324] on icon "right-button" at bounding box center [910, 319] width 7 height 10
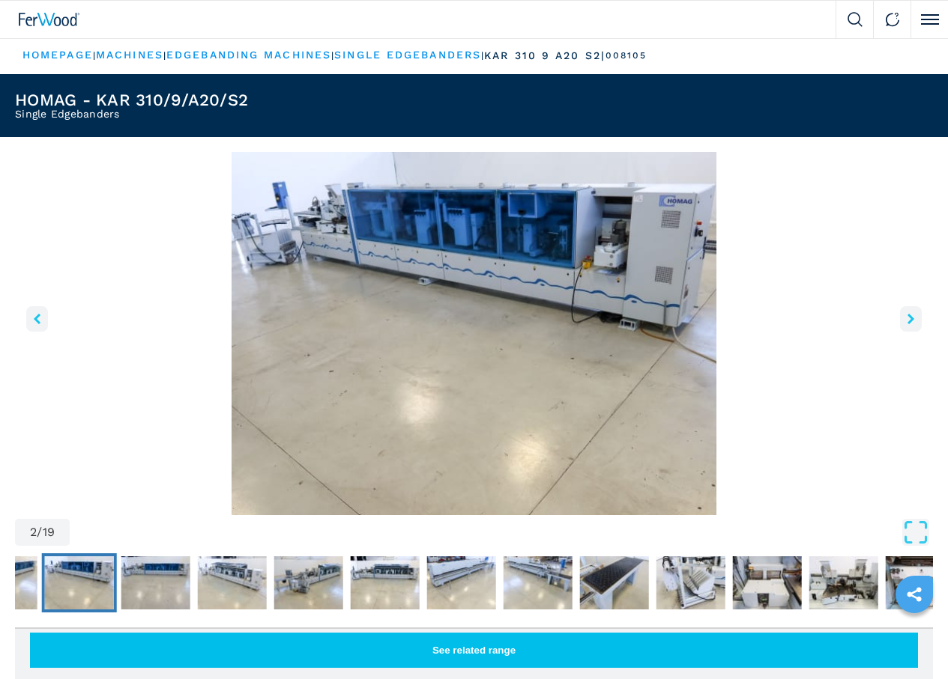
click at [907, 324] on icon "right-button" at bounding box center [910, 319] width 7 height 10
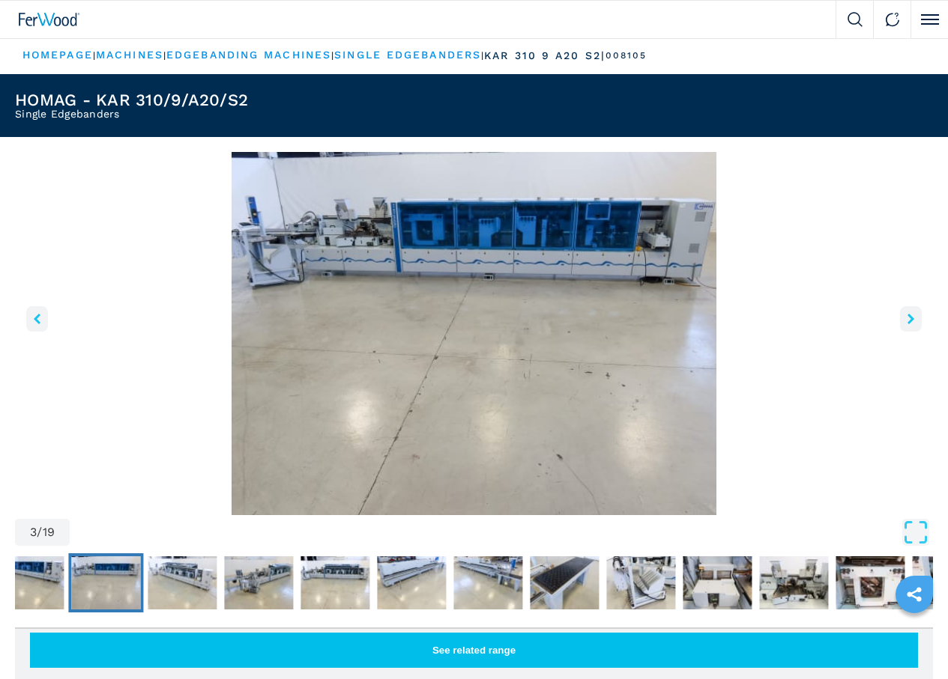
click at [907, 324] on icon "right-button" at bounding box center [910, 319] width 7 height 10
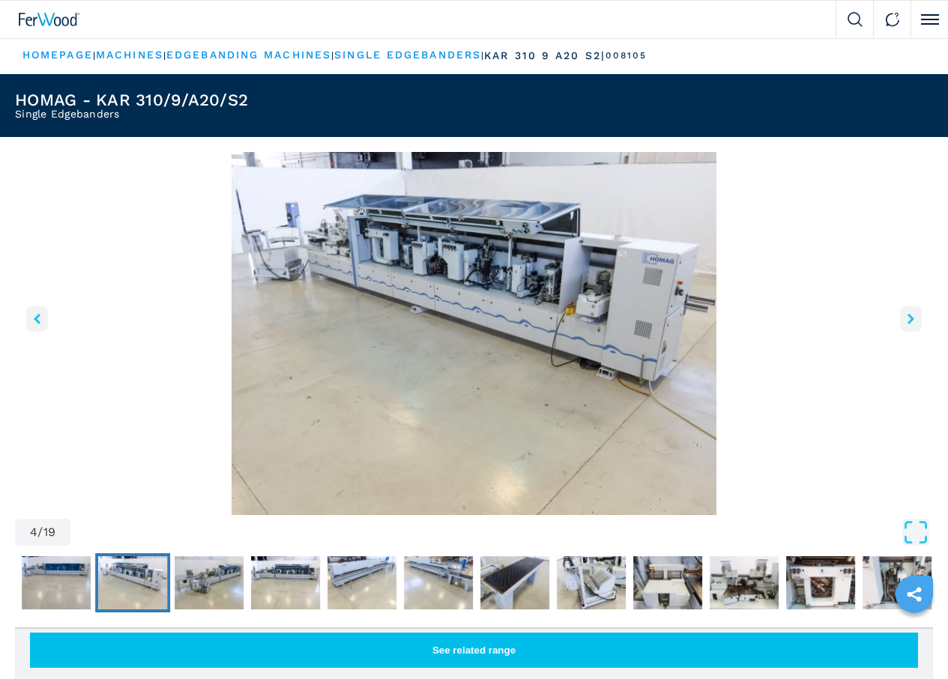
click at [907, 324] on icon "right-button" at bounding box center [910, 319] width 7 height 10
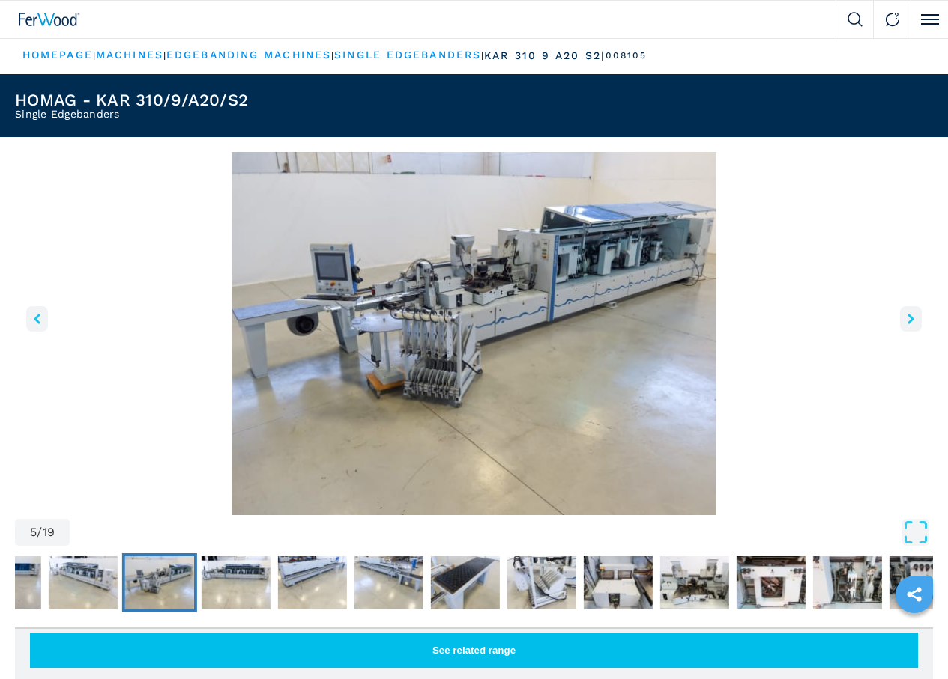
click at [907, 324] on icon "right-button" at bounding box center [910, 319] width 7 height 10
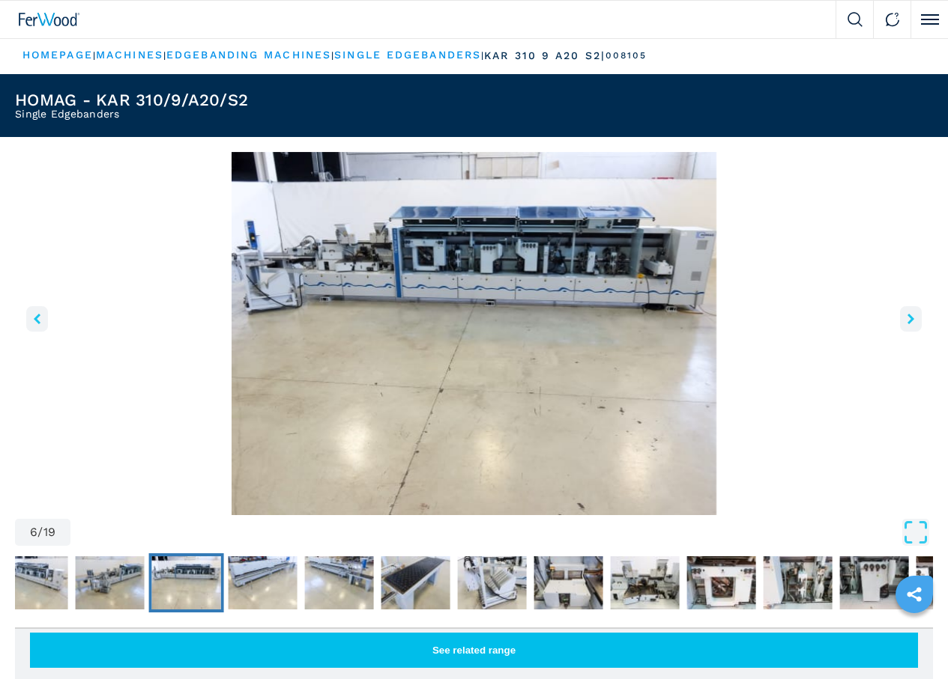
click at [907, 324] on icon "right-button" at bounding box center [910, 319] width 7 height 10
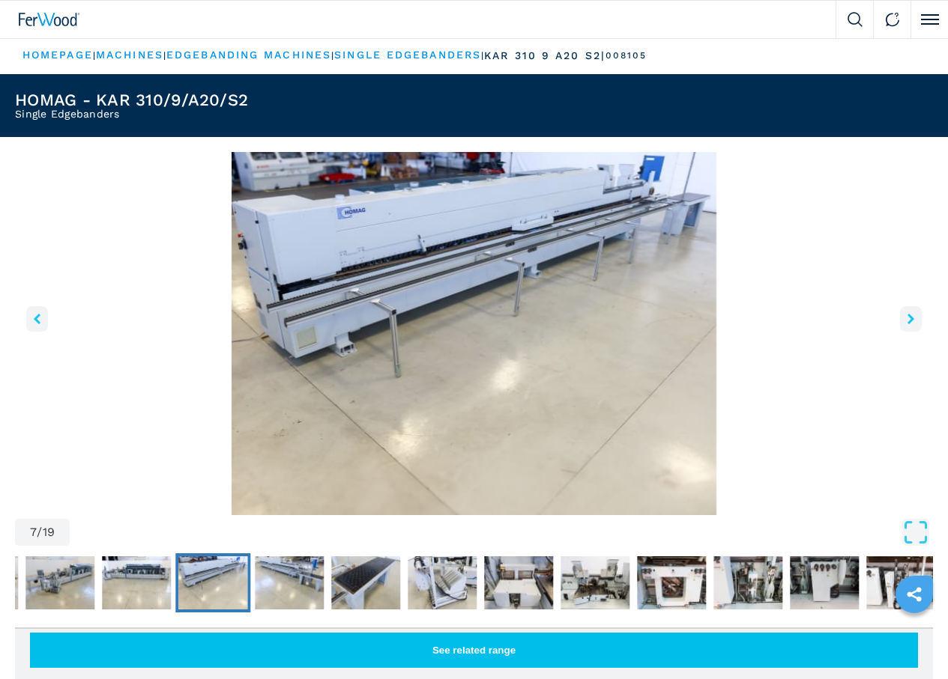
click at [907, 324] on icon "right-button" at bounding box center [910, 319] width 7 height 10
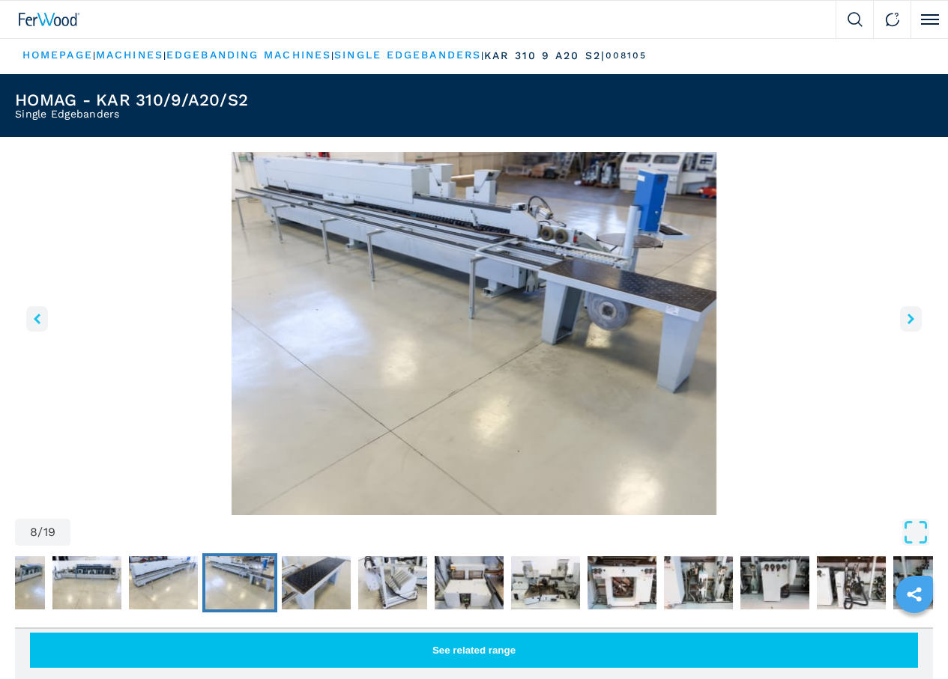
click at [907, 324] on icon "right-button" at bounding box center [910, 319] width 7 height 10
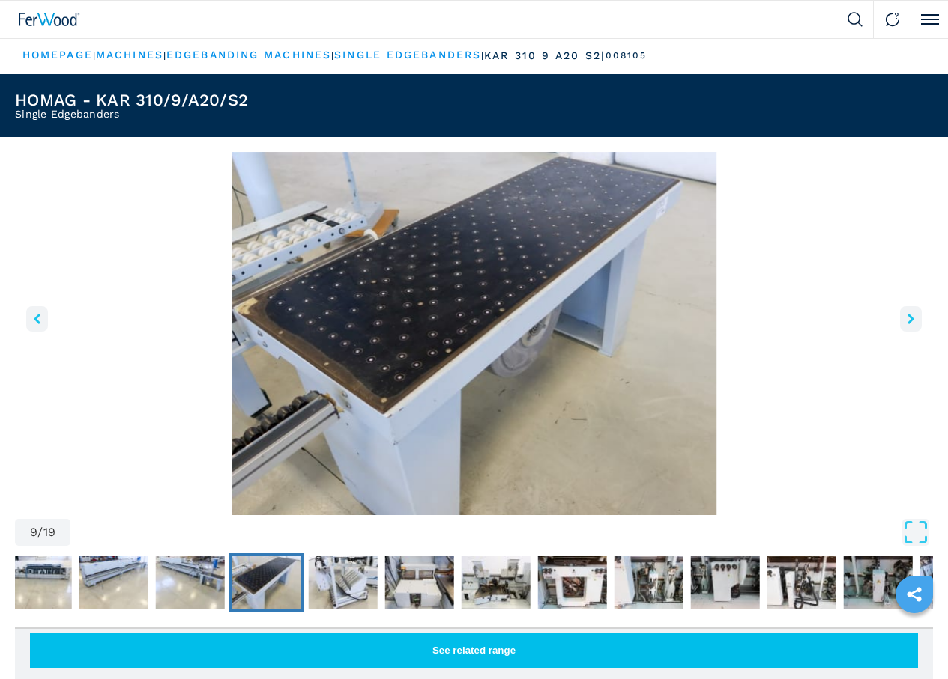
click at [907, 324] on icon "right-button" at bounding box center [910, 319] width 7 height 10
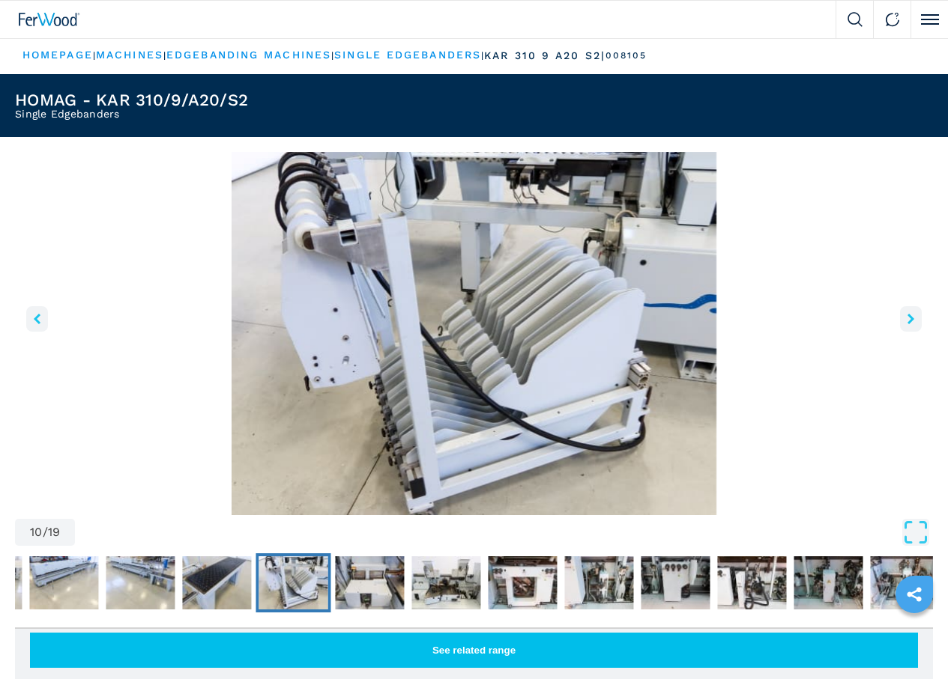
click at [907, 324] on icon "right-button" at bounding box center [910, 319] width 7 height 10
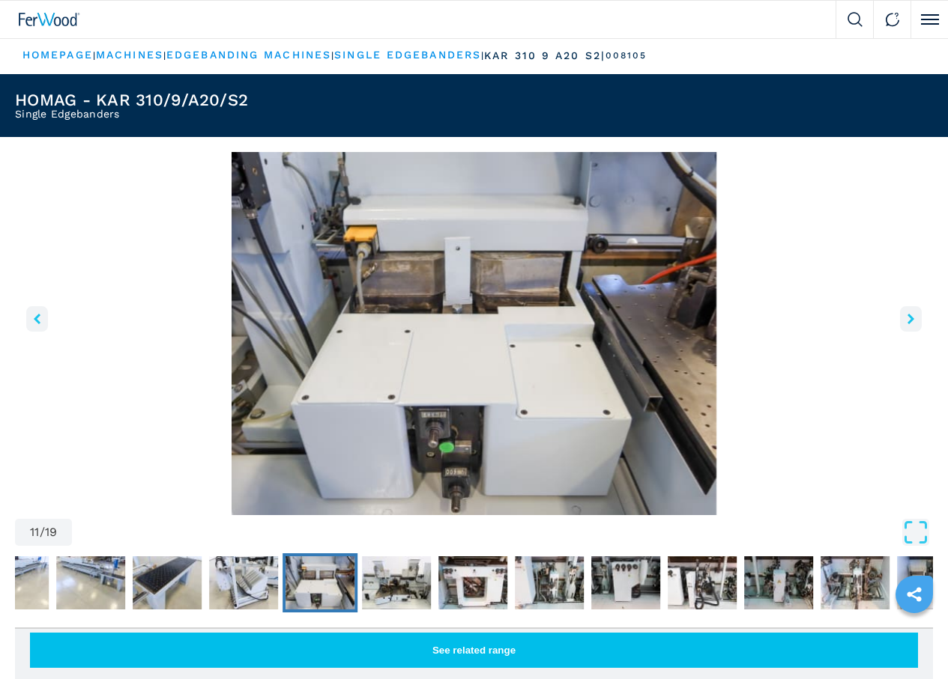
click at [907, 324] on icon "right-button" at bounding box center [910, 319] width 7 height 10
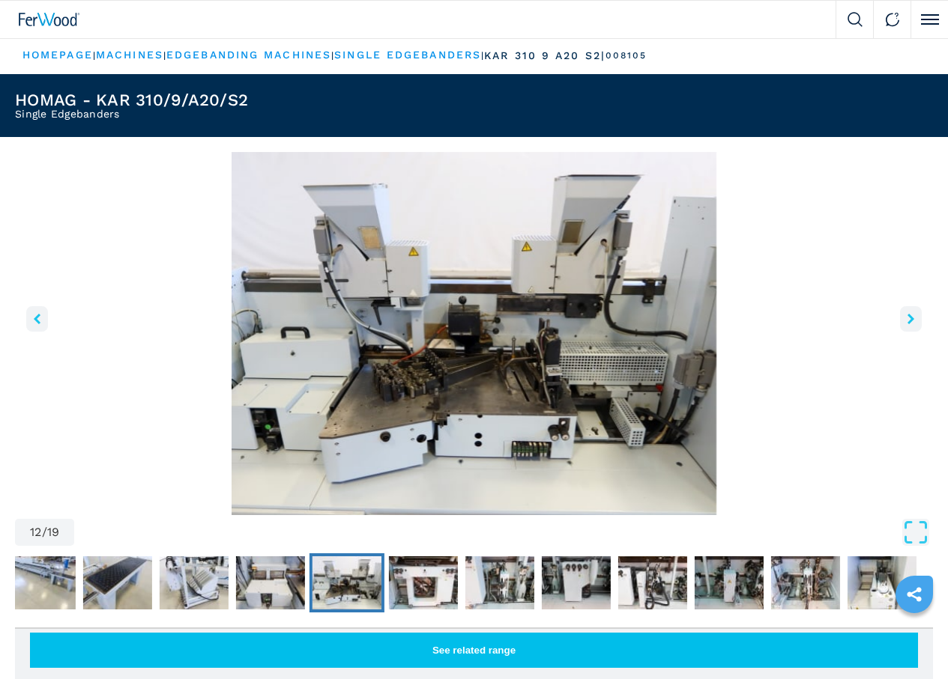
click at [907, 324] on icon "right-button" at bounding box center [910, 319] width 7 height 10
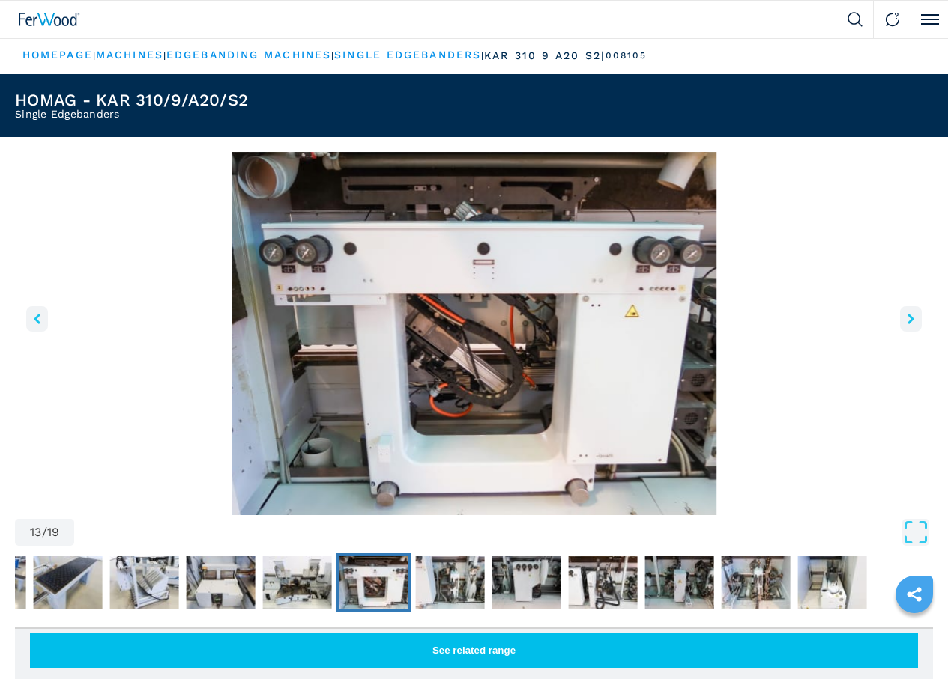
click at [907, 324] on icon "right-button" at bounding box center [910, 319] width 7 height 10
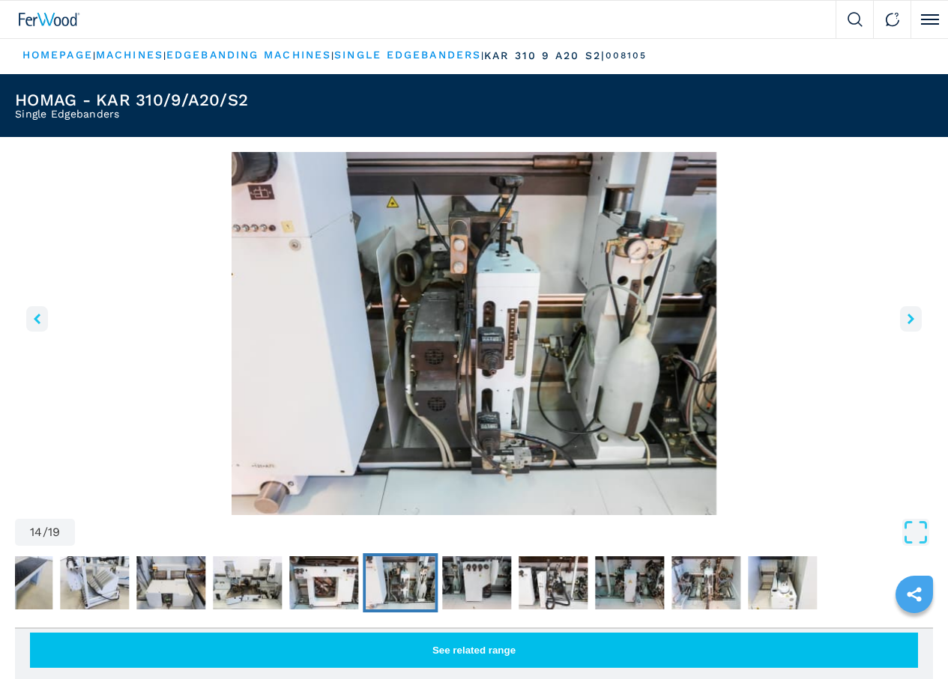
click at [907, 324] on icon "right-button" at bounding box center [910, 319] width 7 height 10
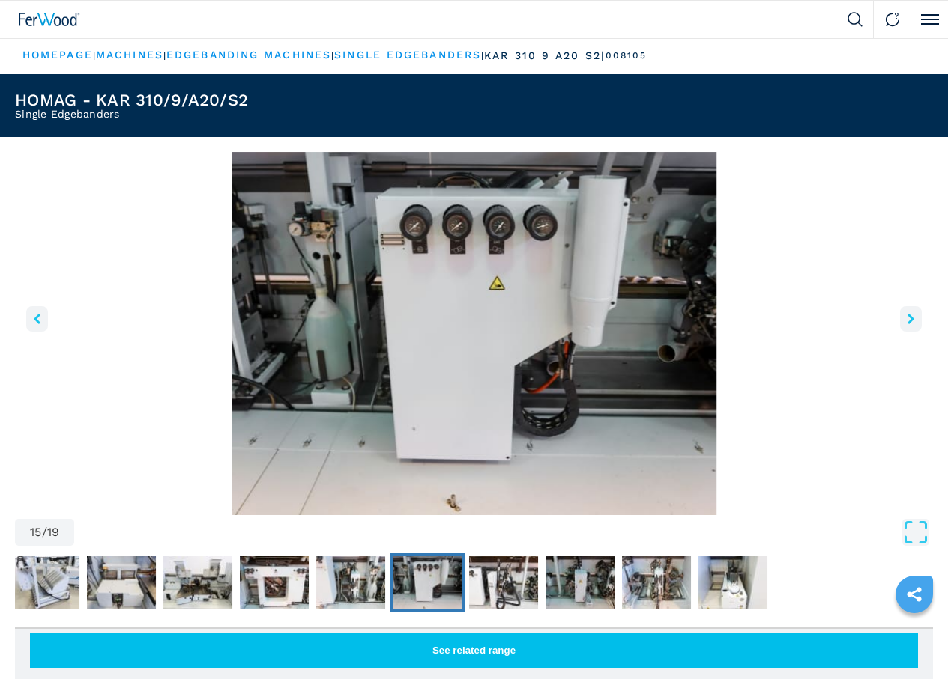
click at [907, 324] on icon "right-button" at bounding box center [910, 319] width 7 height 10
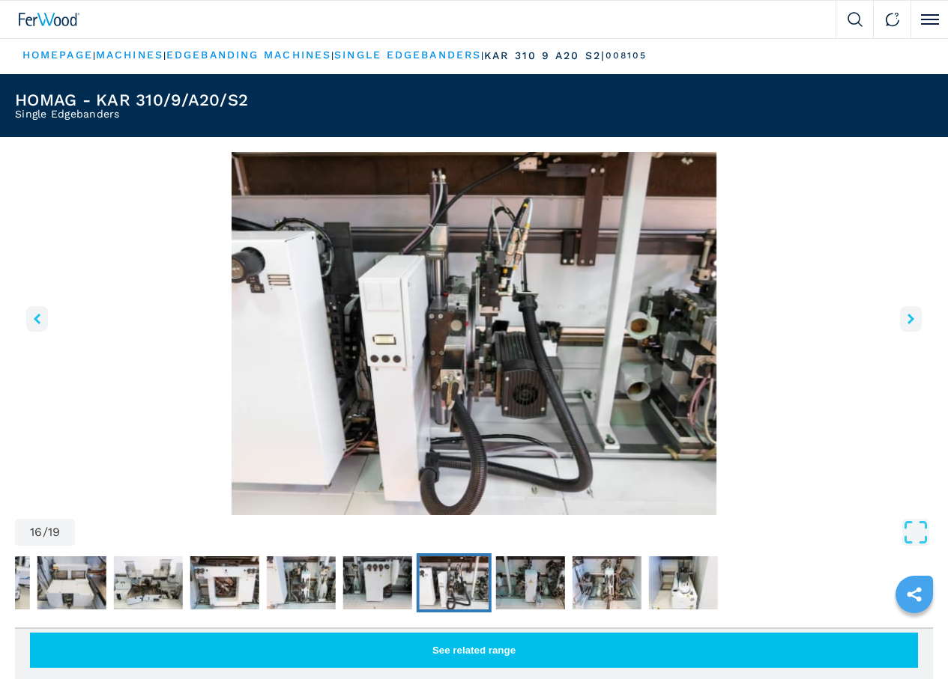
click at [907, 324] on icon "right-button" at bounding box center [910, 319] width 7 height 10
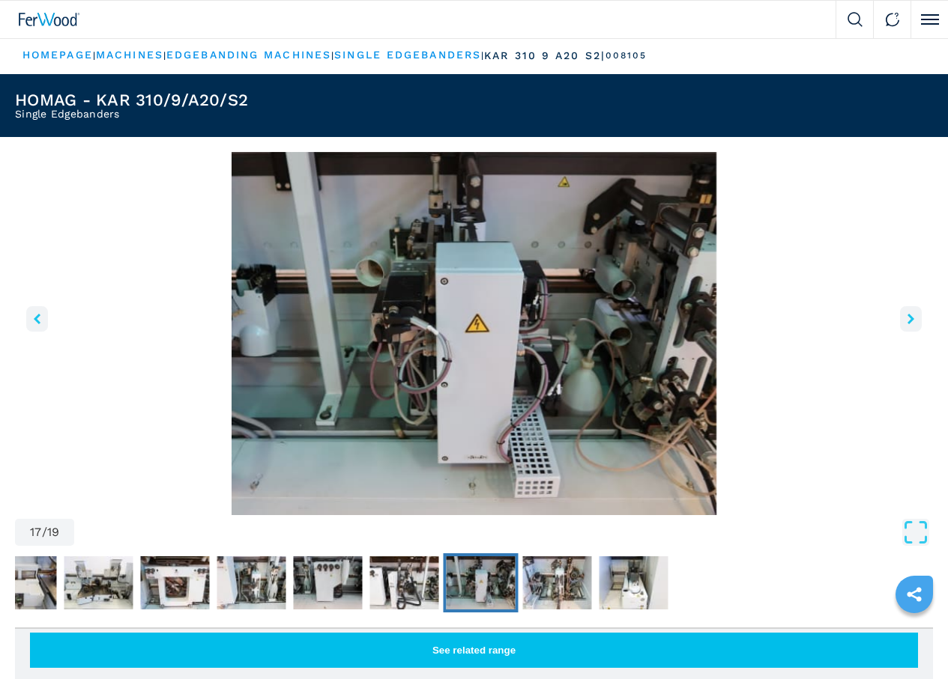
click at [907, 324] on icon "right-button" at bounding box center [910, 319] width 7 height 10
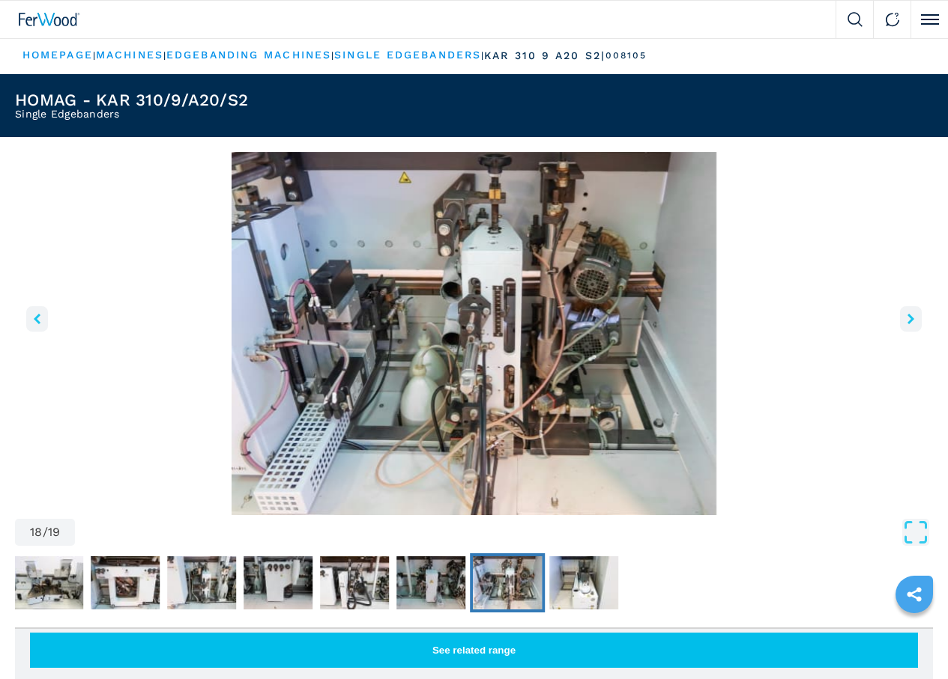
click at [907, 324] on icon "right-button" at bounding box center [910, 319] width 7 height 10
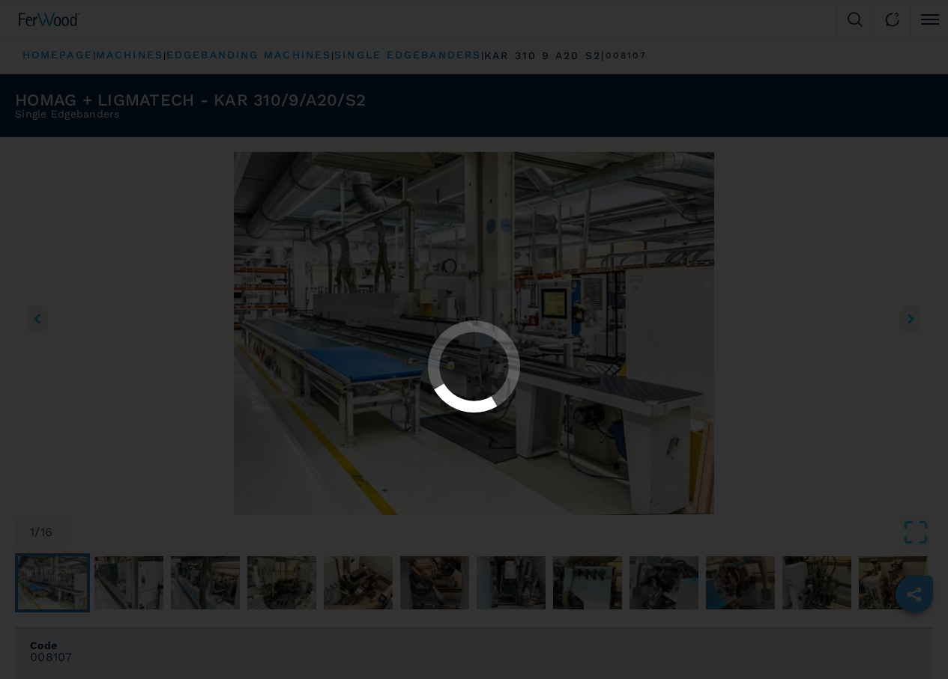
select select "**********"
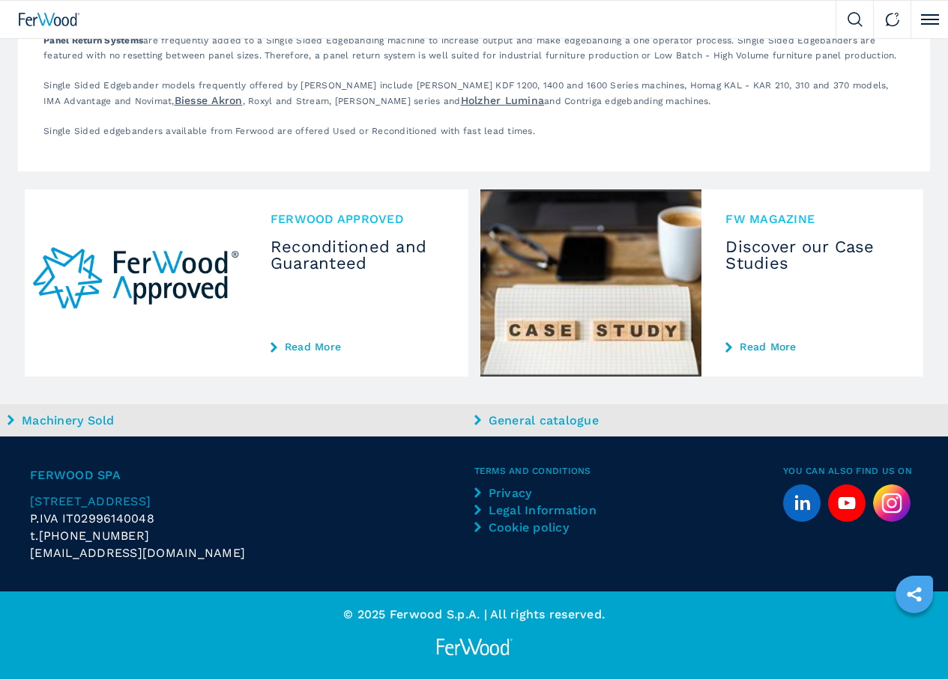
scroll to position [4034, 0]
click at [0, 0] on button "3" at bounding box center [0, 0] width 0 height 0
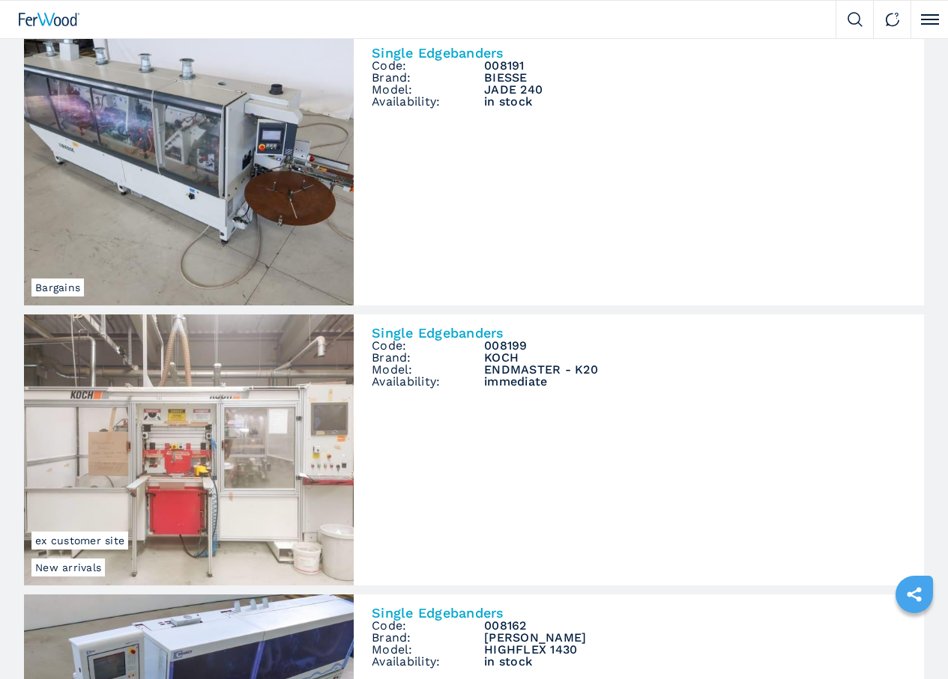
scroll to position [375, 0]
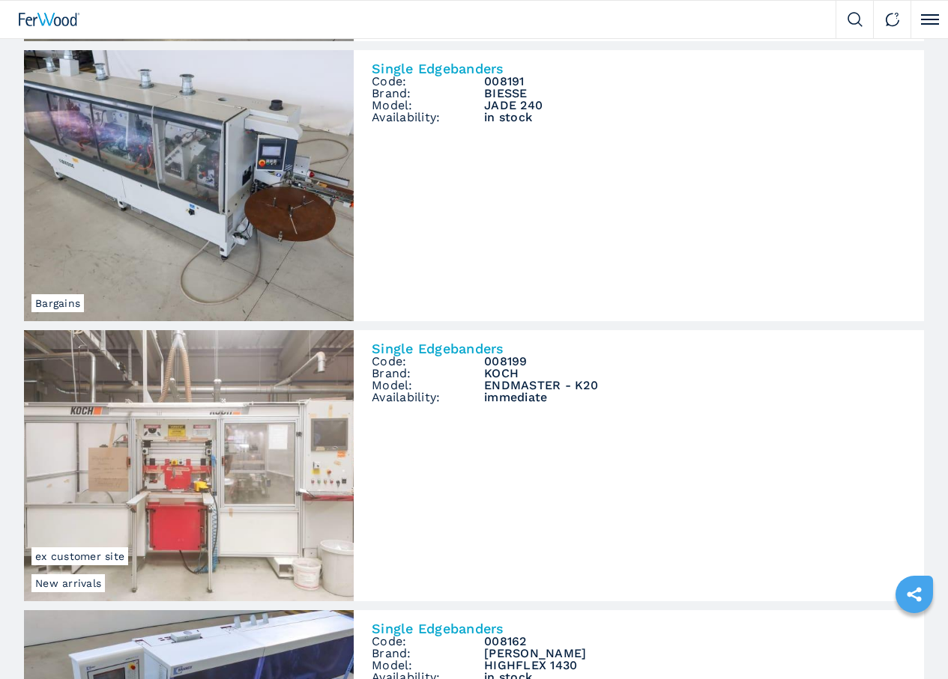
click at [0, 0] on h2 "Single Edgebanders" at bounding box center [0, 0] width 0 height 0
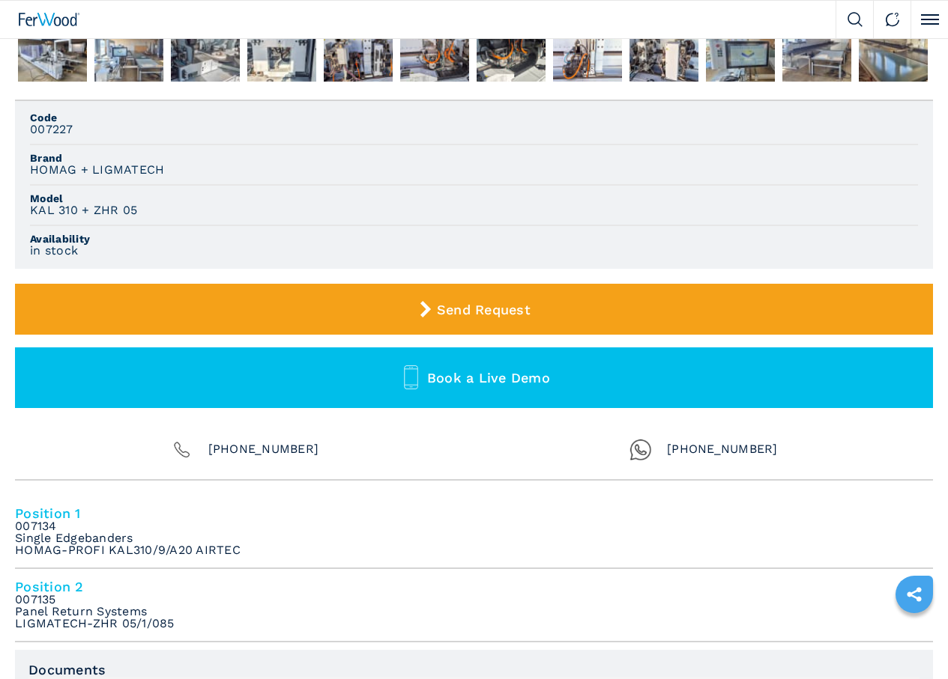
scroll to position [824, 0]
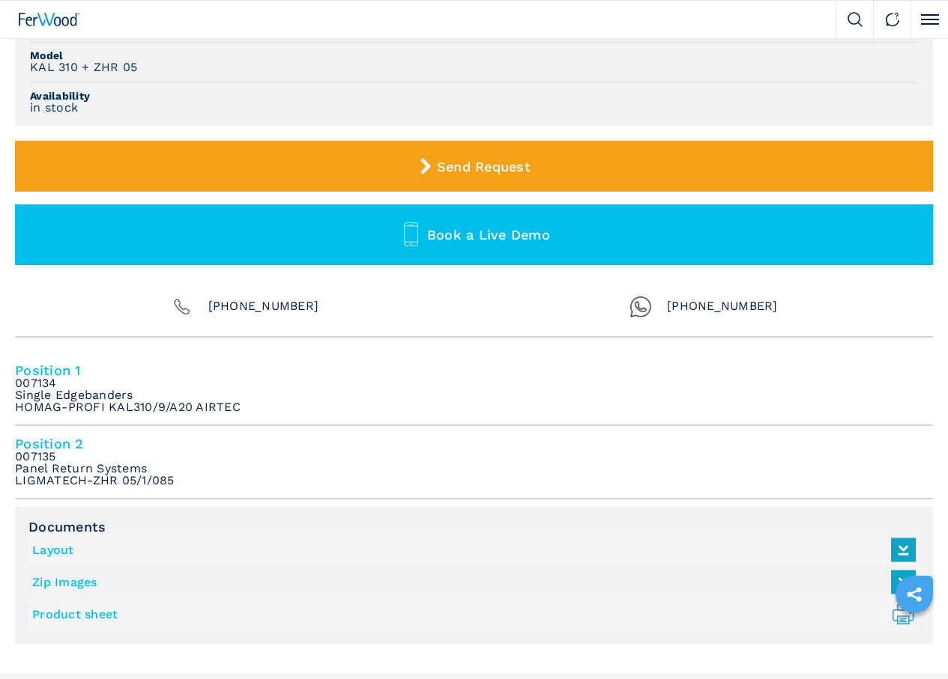
click at [0, 0] on icon "right-button" at bounding box center [0, 0] width 0 height 0
click at [0, 0] on icon "left-button" at bounding box center [0, 0] width 0 height 0
click at [0, 0] on button "right-button" at bounding box center [0, 0] width 0 height 0
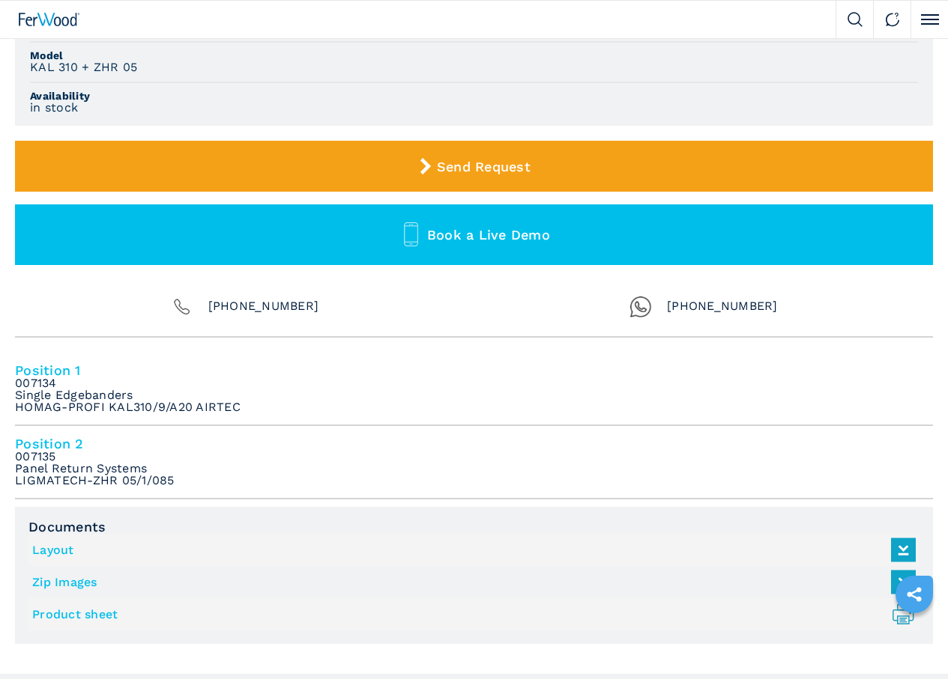
click at [0, 0] on button "right-button" at bounding box center [0, 0] width 0 height 0
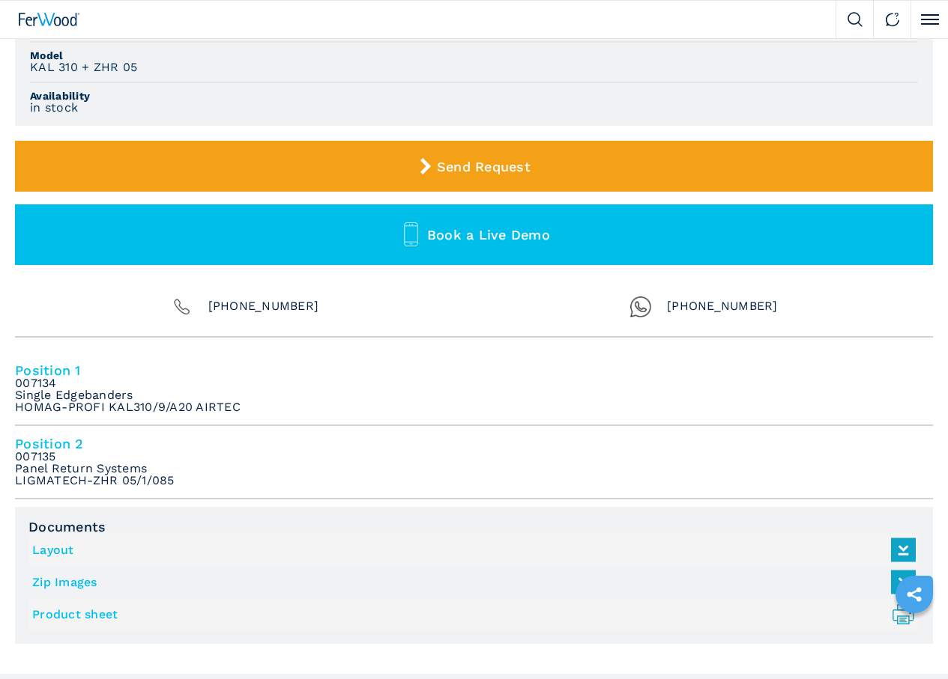
click at [0, 0] on button "right-button" at bounding box center [0, 0] width 0 height 0
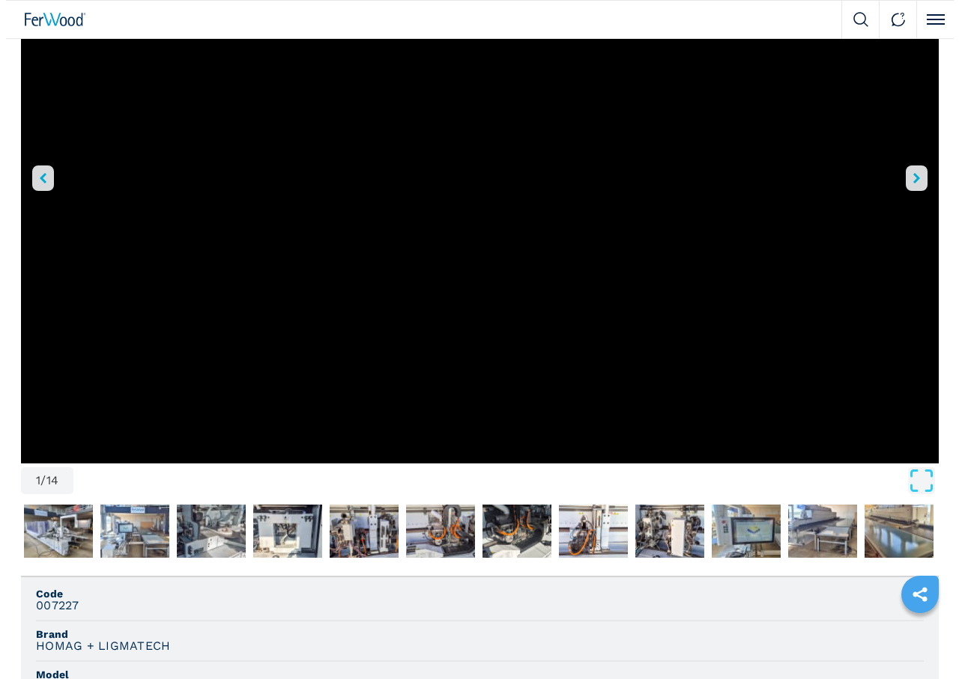
scroll to position [225, 0]
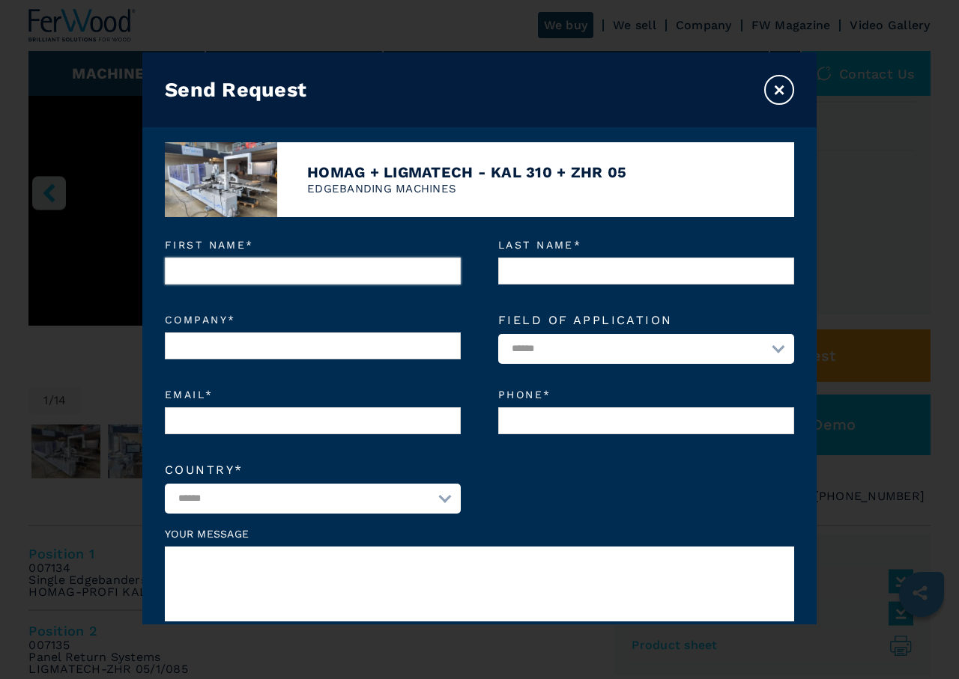
click at [335, 270] on input "First name *" at bounding box center [313, 271] width 296 height 27
type input "*****"
click at [271, 334] on input "Company *" at bounding box center [313, 346] width 296 height 27
type input "***"
click at [596, 252] on label "Last name *" at bounding box center [646, 262] width 296 height 45
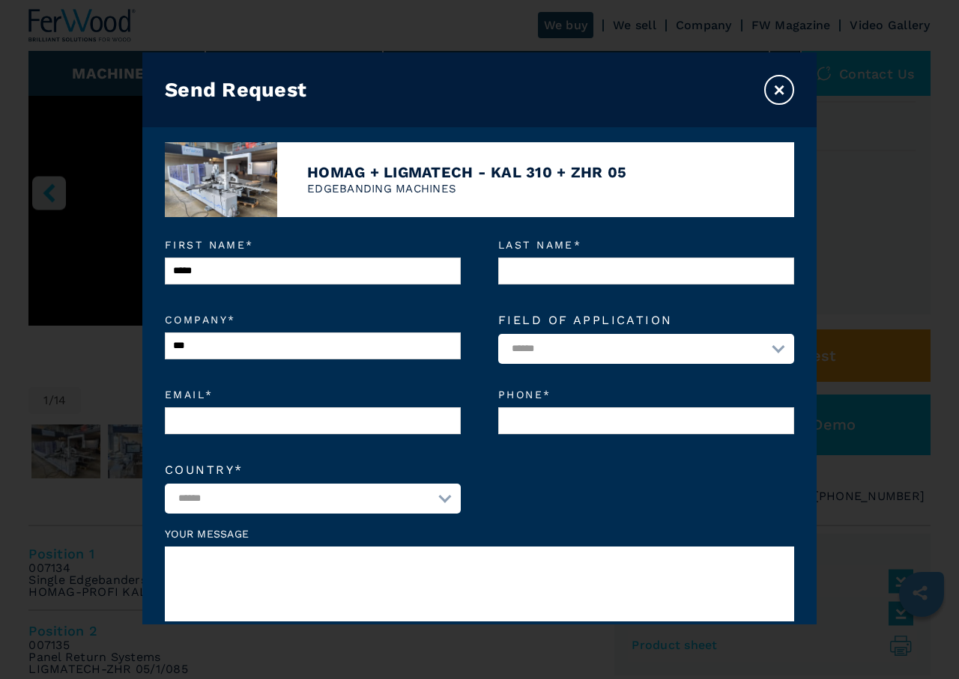
click at [596, 258] on input "Last name *" at bounding box center [646, 271] width 296 height 27
type input "**********"
click at [627, 355] on select "**********" at bounding box center [646, 349] width 296 height 30
select select "*********"
click at [498, 335] on select "**********" at bounding box center [646, 349] width 296 height 30
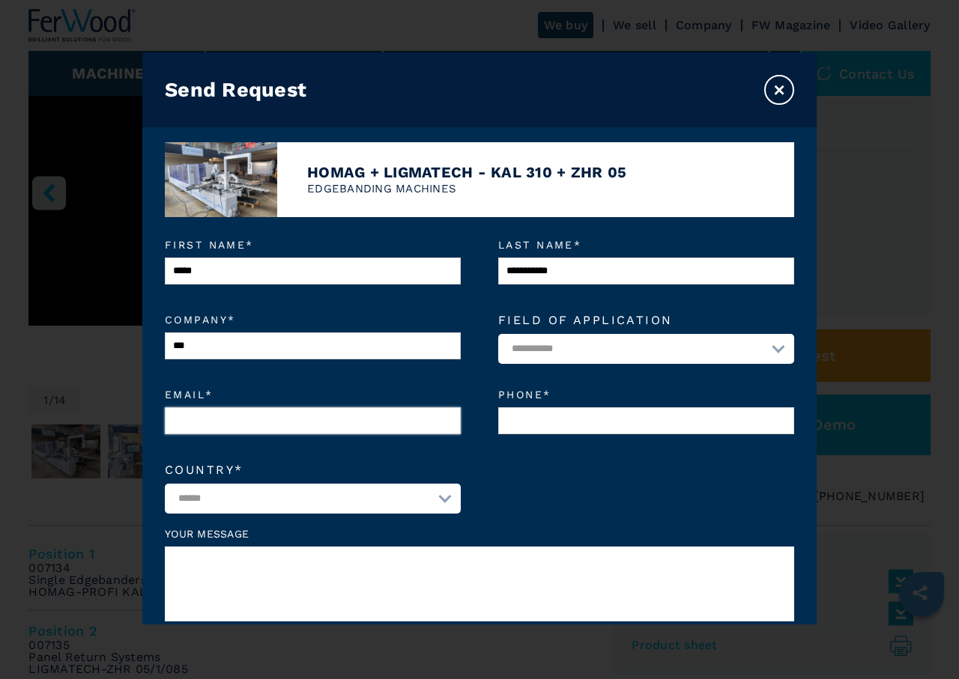
click at [341, 428] on input "Email *" at bounding box center [313, 421] width 296 height 27
click at [222, 416] on input "Email *" at bounding box center [313, 421] width 296 height 27
type input "**********"
click at [379, 505] on select "**********" at bounding box center [313, 499] width 296 height 30
click at [296, 497] on select "**********" at bounding box center [313, 499] width 296 height 30
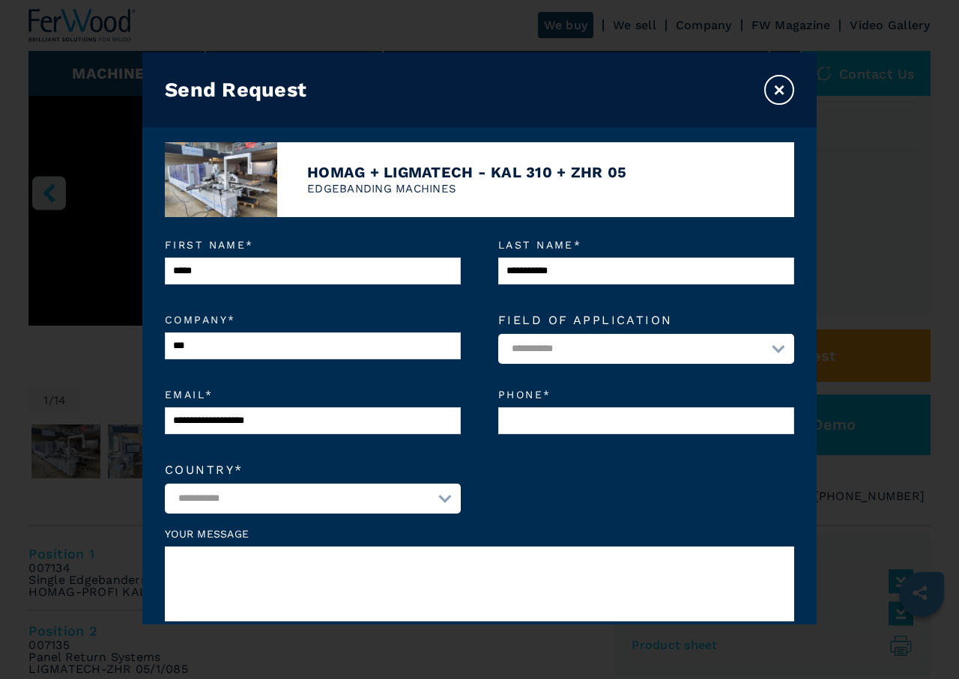
click at [294, 497] on select "**********" at bounding box center [313, 499] width 296 height 30
select select "**"
click at [165, 486] on select "**********" at bounding box center [313, 499] width 296 height 30
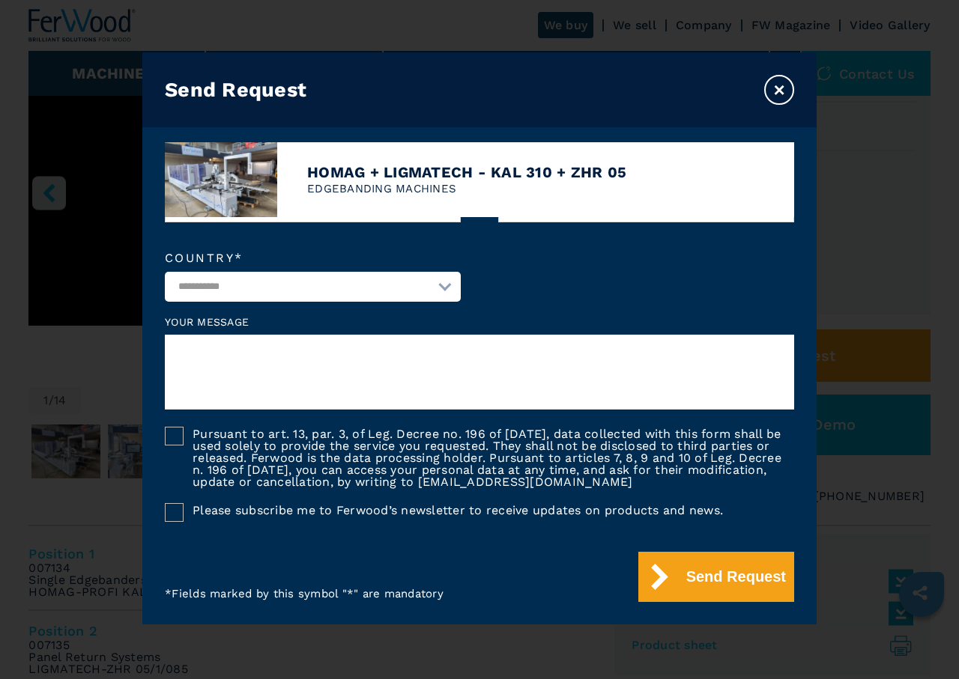
click at [222, 347] on textarea at bounding box center [479, 372] width 629 height 75
paste textarea "**********"
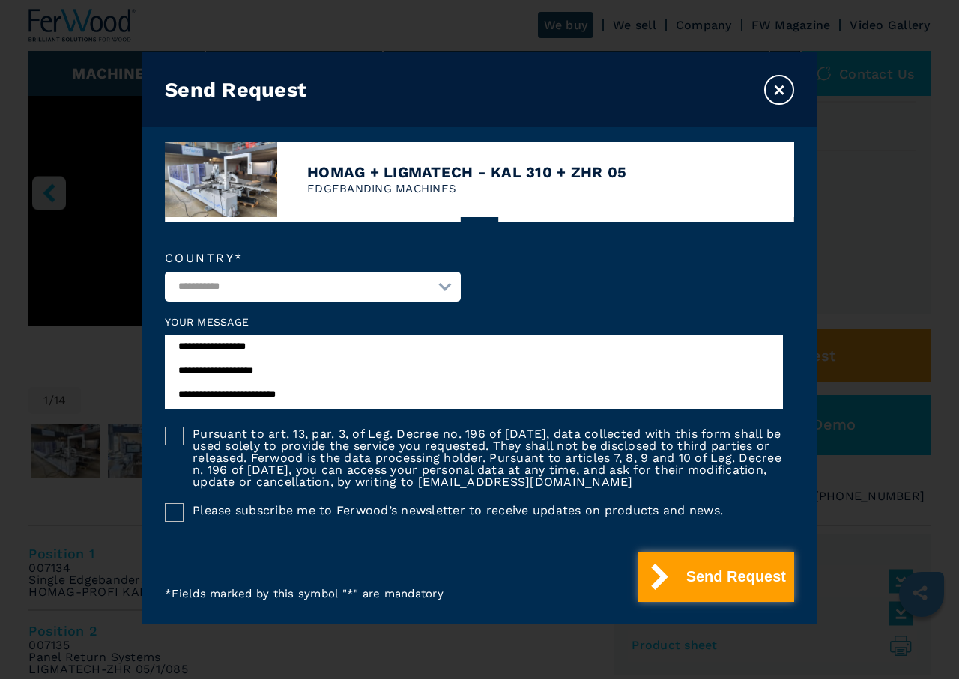
type textarea "**********"
click at [688, 577] on button "Send Request" at bounding box center [716, 577] width 156 height 50
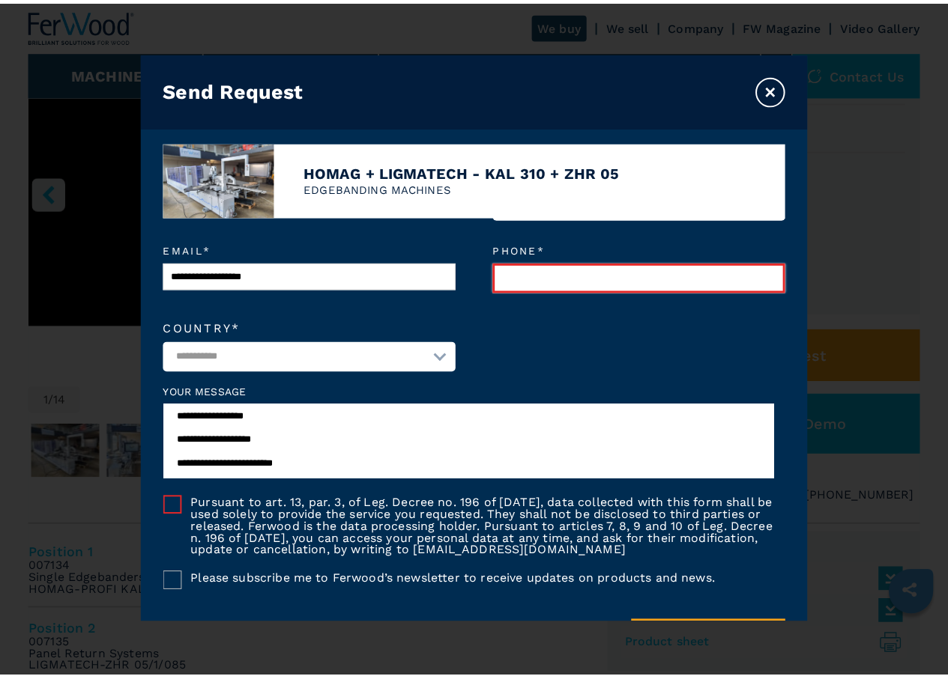
scroll to position [42, 0]
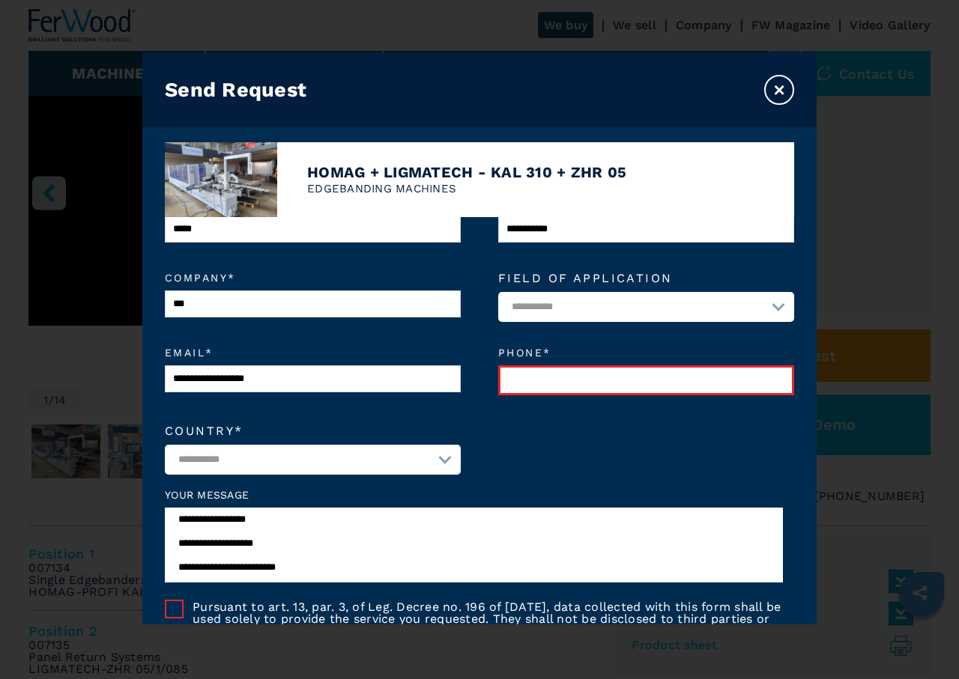
click at [779, 89] on button "×" at bounding box center [779, 90] width 30 height 30
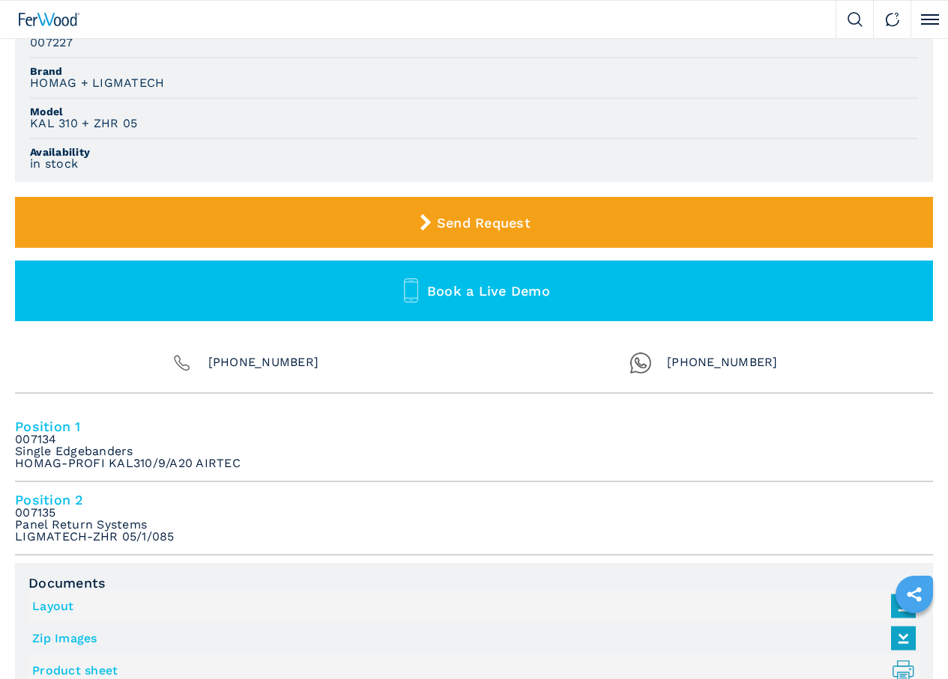
scroll to position [899, 0]
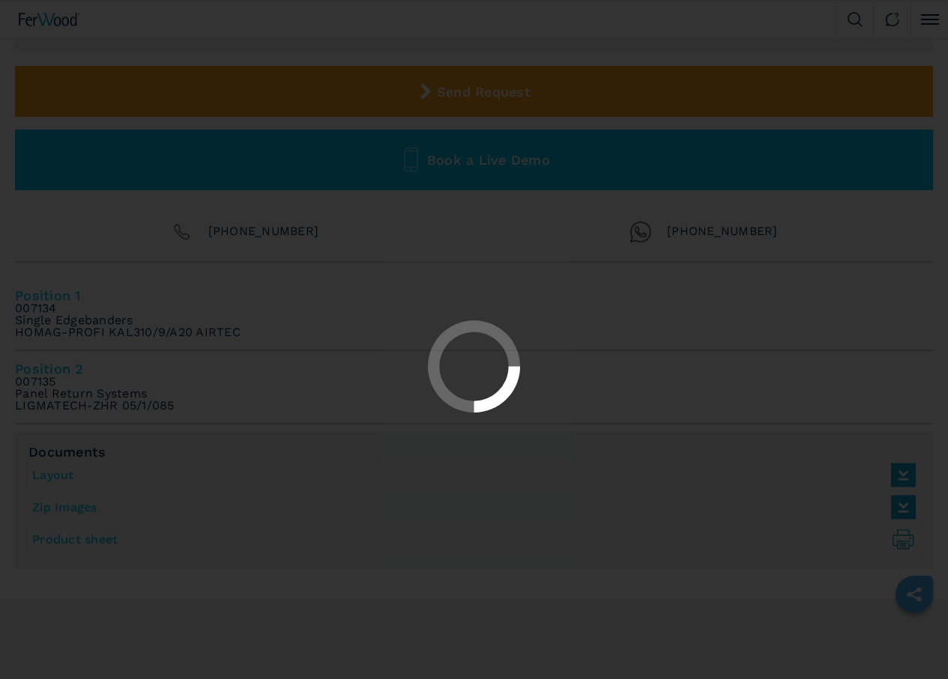
select select "**********"
